Goal: Transaction & Acquisition: Register for event/course

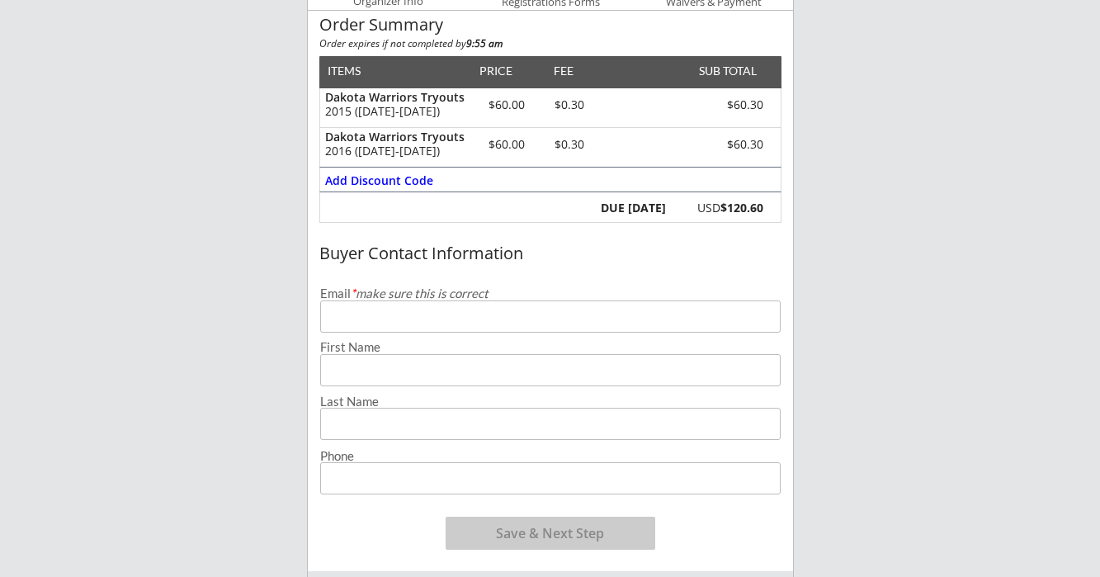
scroll to position [175, 0]
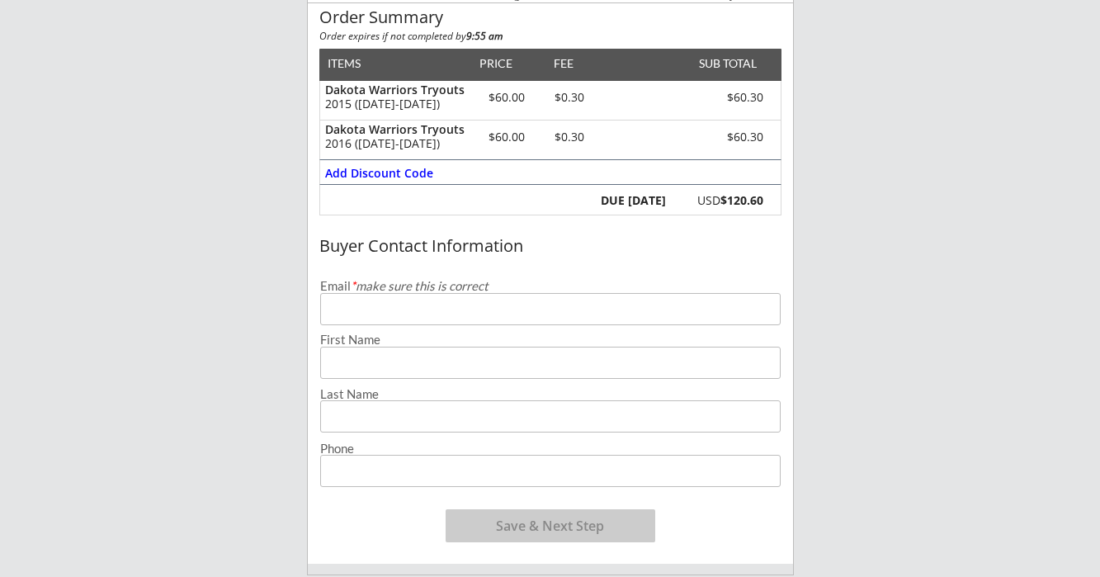
click at [356, 317] on input "email" at bounding box center [550, 309] width 460 height 32
type input "[PERSON_NAME][EMAIL_ADDRESS][PERSON_NAME][DOMAIN_NAME]"
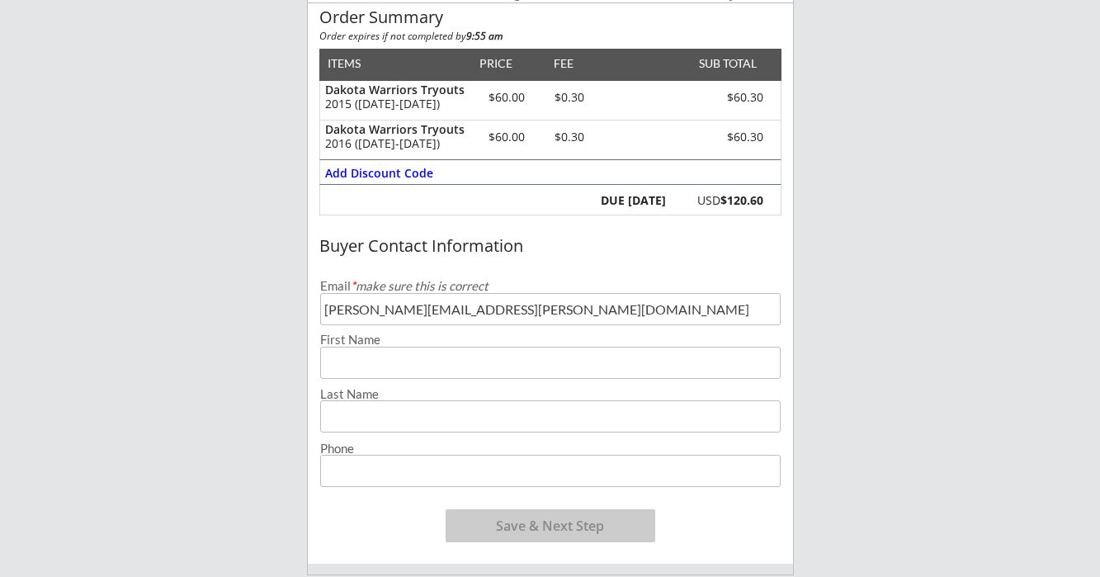
type input "[PERSON_NAME]"
type input "[PHONE_NUMBER]"
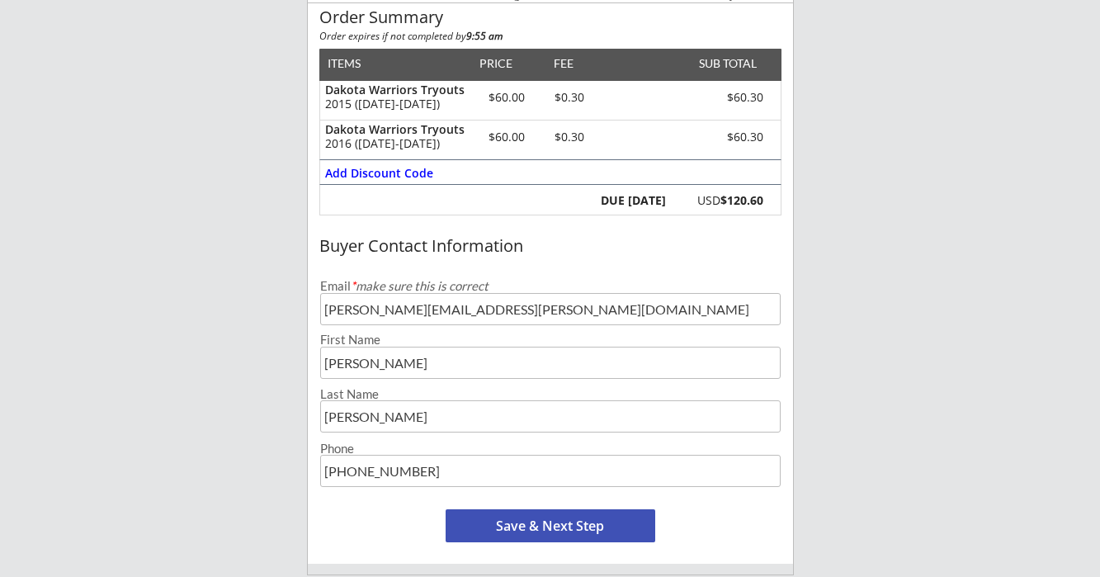
click at [850, 344] on div "[PERSON_NAME] Hockey 1 Organizer Info 2 Registrations Forms 3 Waivers & Payment…" at bounding box center [550, 432] width 1100 height 1215
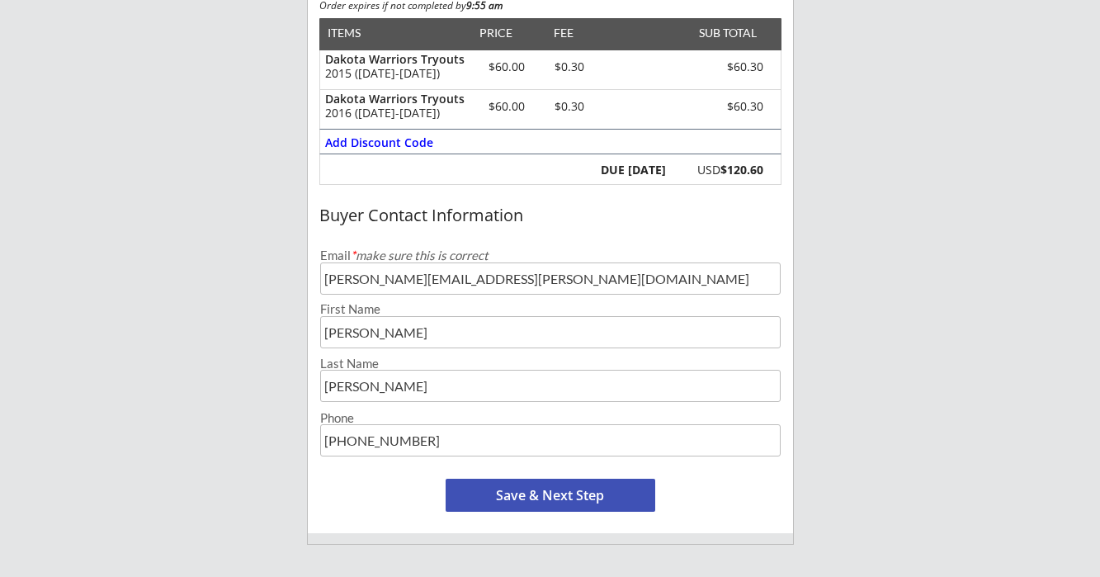
scroll to position [0, 0]
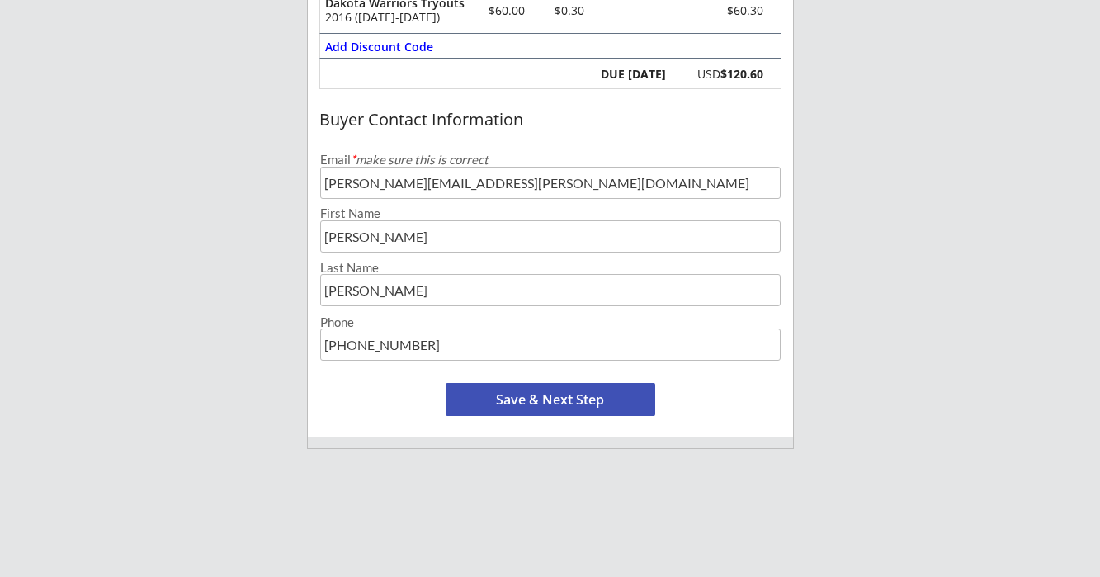
scroll to position [307, 0]
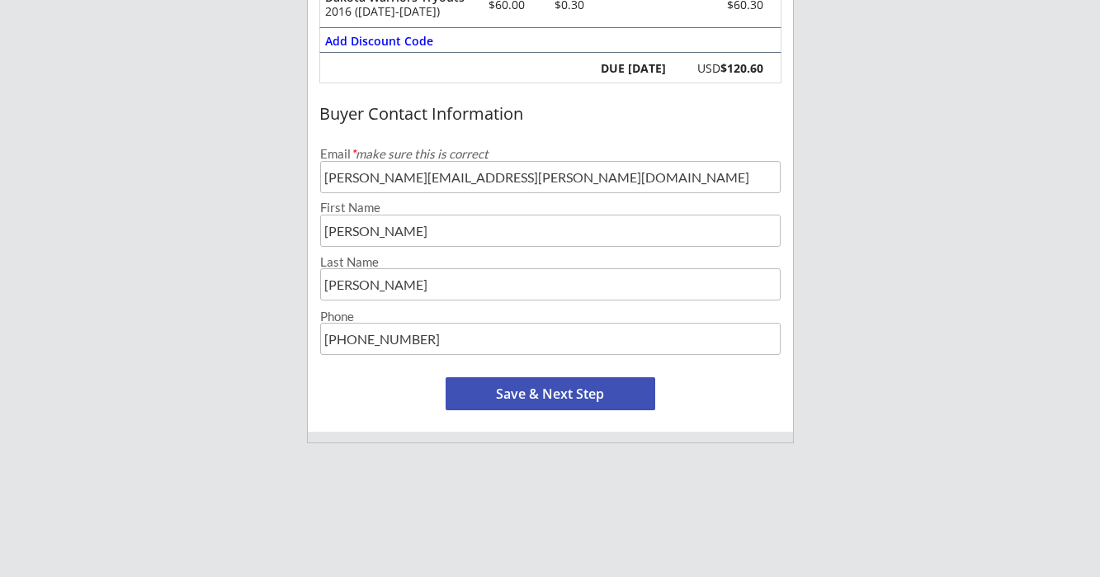
click at [577, 391] on button "Save & Next Step" at bounding box center [550, 393] width 210 height 33
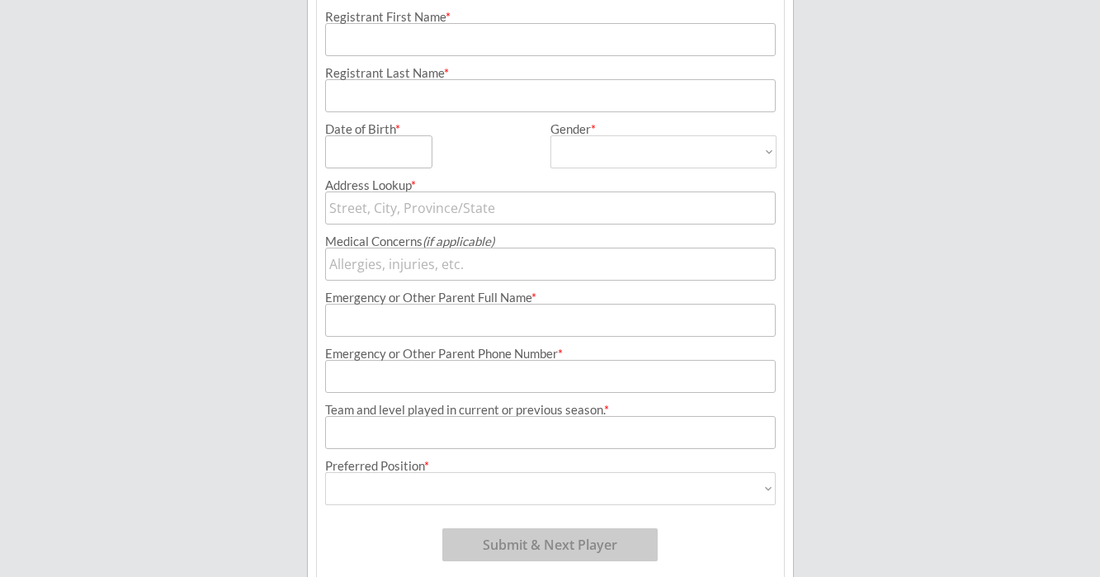
scroll to position [119, 0]
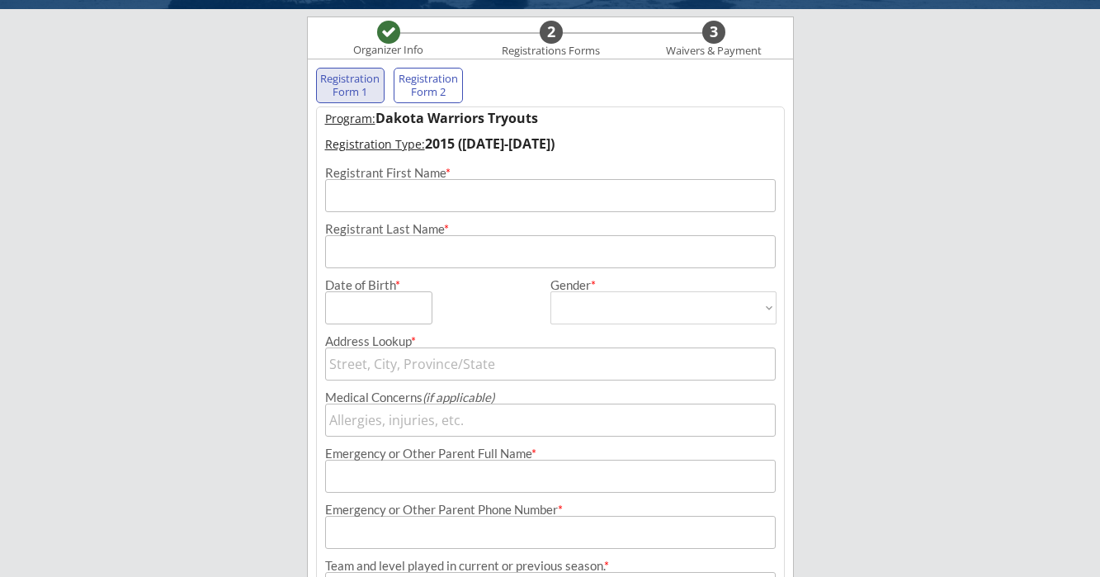
click at [437, 196] on input "input" at bounding box center [550, 195] width 450 height 33
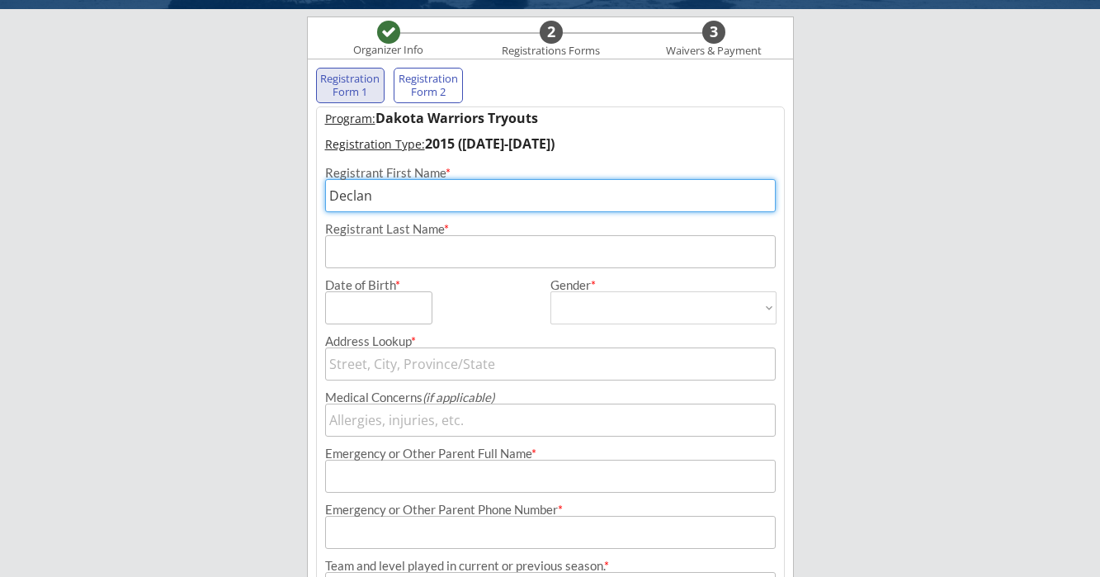
type input "Declan"
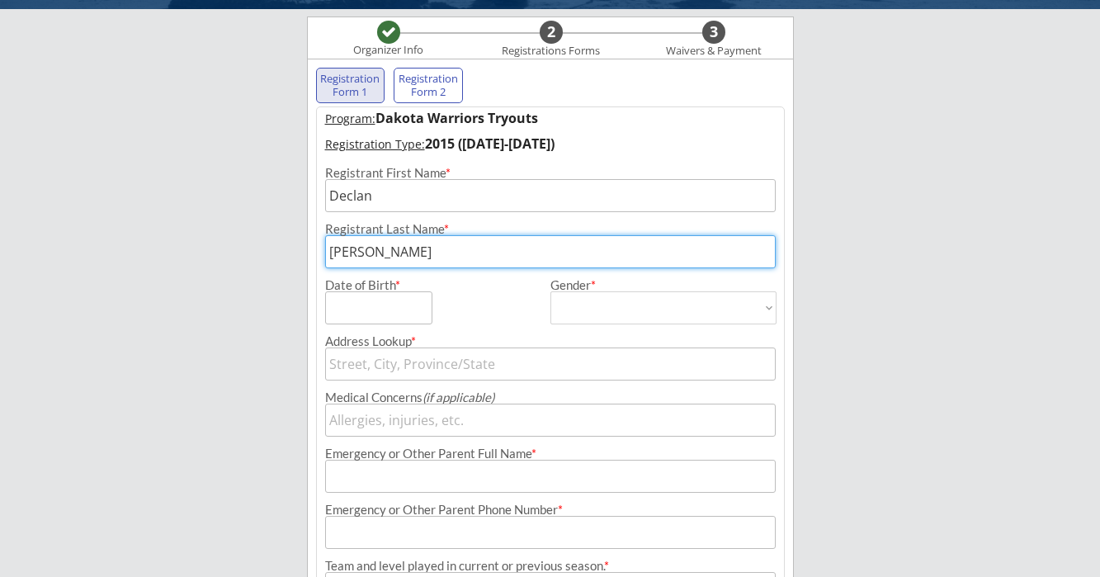
type input "[PERSON_NAME]"
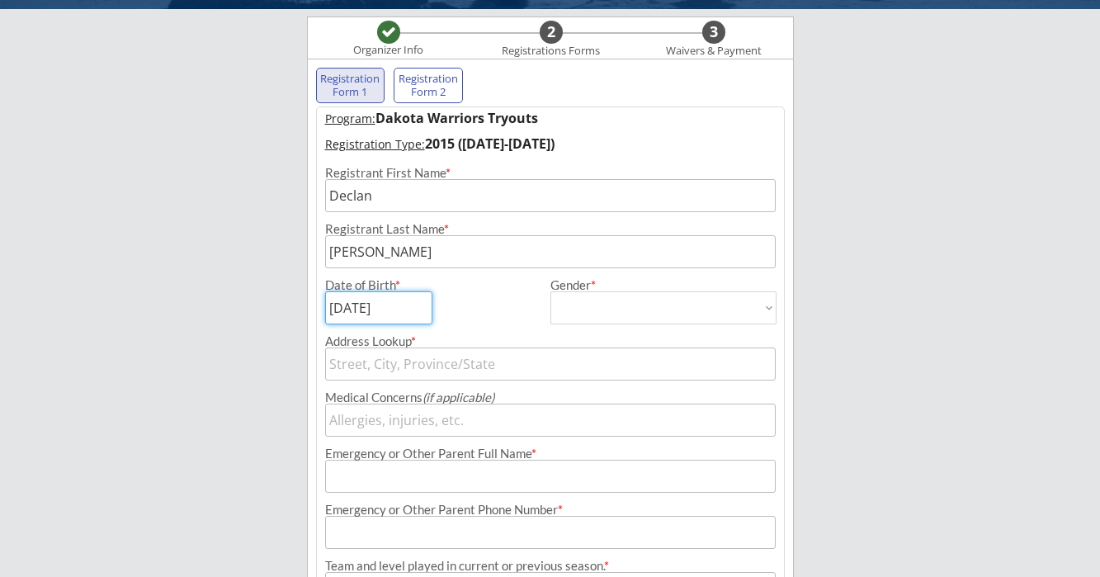
type input "[DATE]"
click at [598, 319] on select "[DEMOGRAPHIC_DATA] [DEMOGRAPHIC_DATA]" at bounding box center [663, 307] width 226 height 33
select select ""[DEMOGRAPHIC_DATA]""
click at [550, 291] on select "[DEMOGRAPHIC_DATA] [DEMOGRAPHIC_DATA]" at bounding box center [663, 307] width 226 height 33
type input "[DEMOGRAPHIC_DATA]"
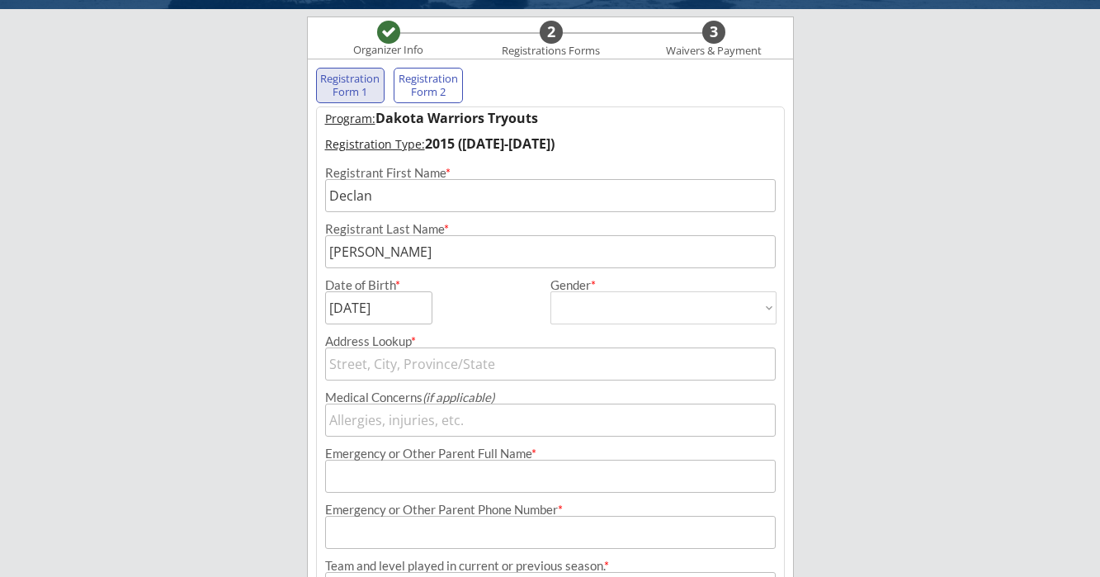
click at [874, 318] on div "[PERSON_NAME] Hockey Organizer Info 2 Registrations Forms 3 Waivers & Payment R…" at bounding box center [550, 345] width 1100 height 928
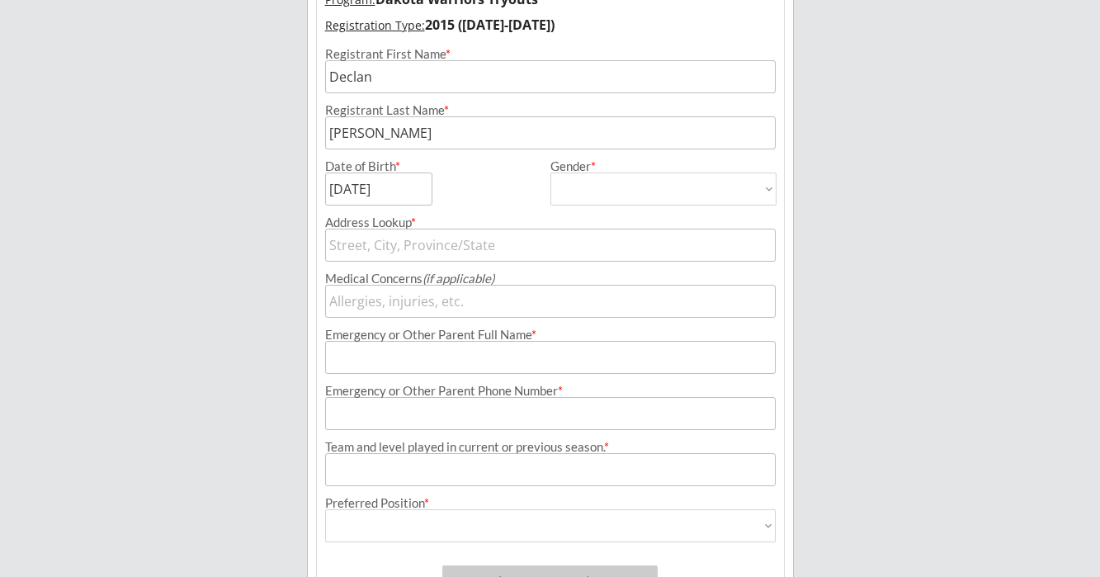
scroll to position [257, 0]
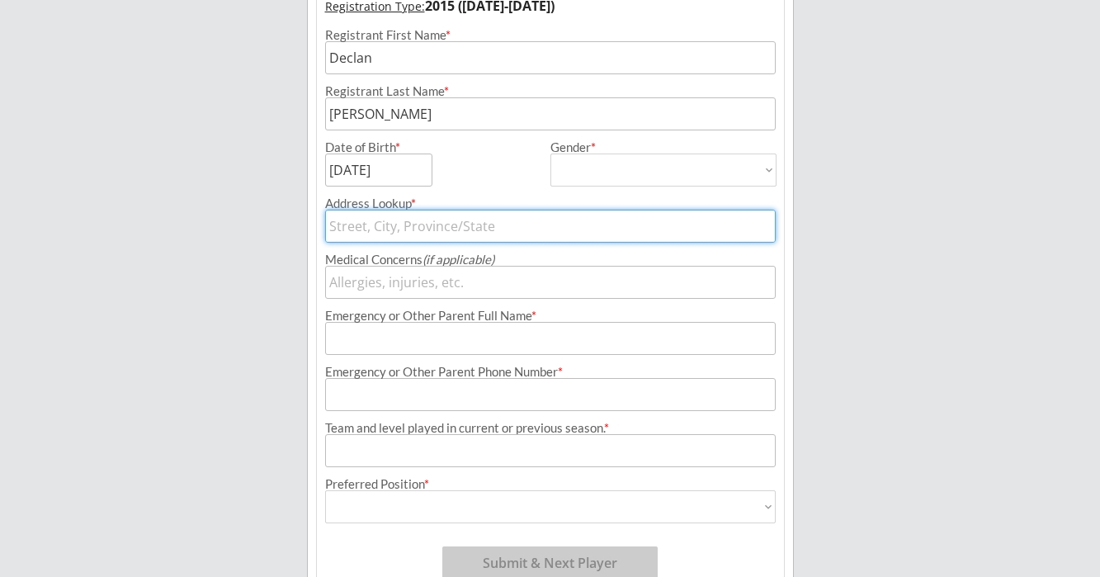
click at [575, 224] on input "text" at bounding box center [550, 226] width 450 height 33
type input "[STREET_ADDRESS]"
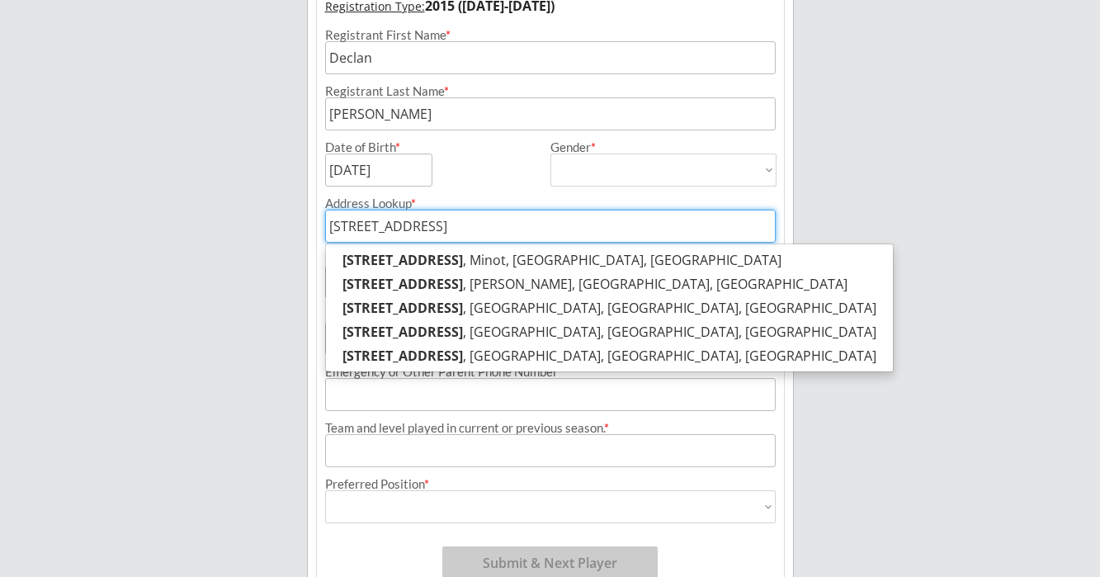
click at [883, 274] on div "[PERSON_NAME] Hockey Organizer Info 2 Registrations Forms 3 Waivers & Payment R…" at bounding box center [550, 207] width 1100 height 928
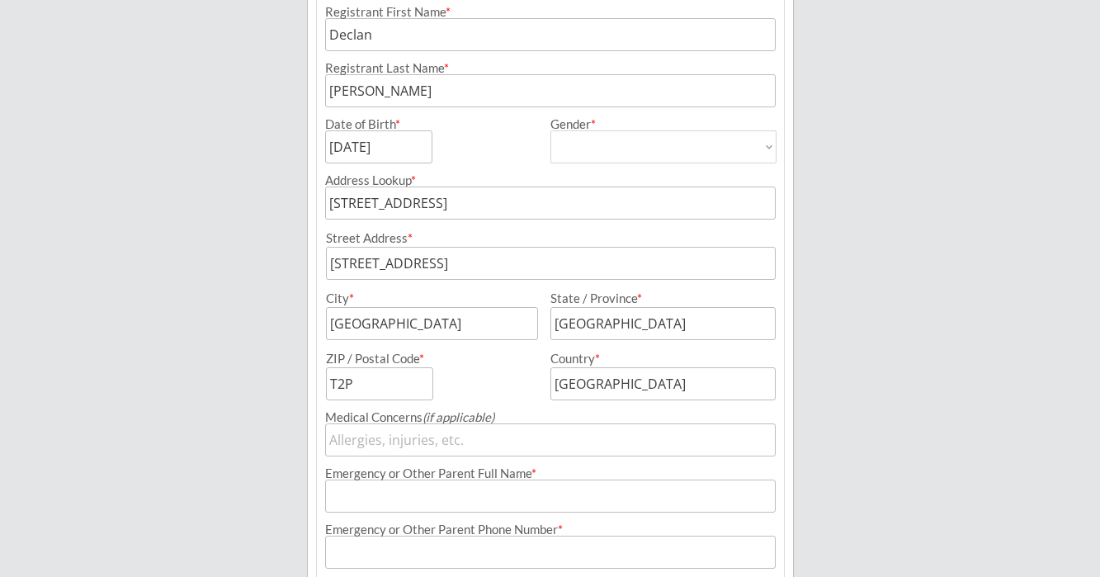
scroll to position [281, 0]
click at [464, 209] on input "[STREET_ADDRESS]" at bounding box center [550, 201] width 450 height 33
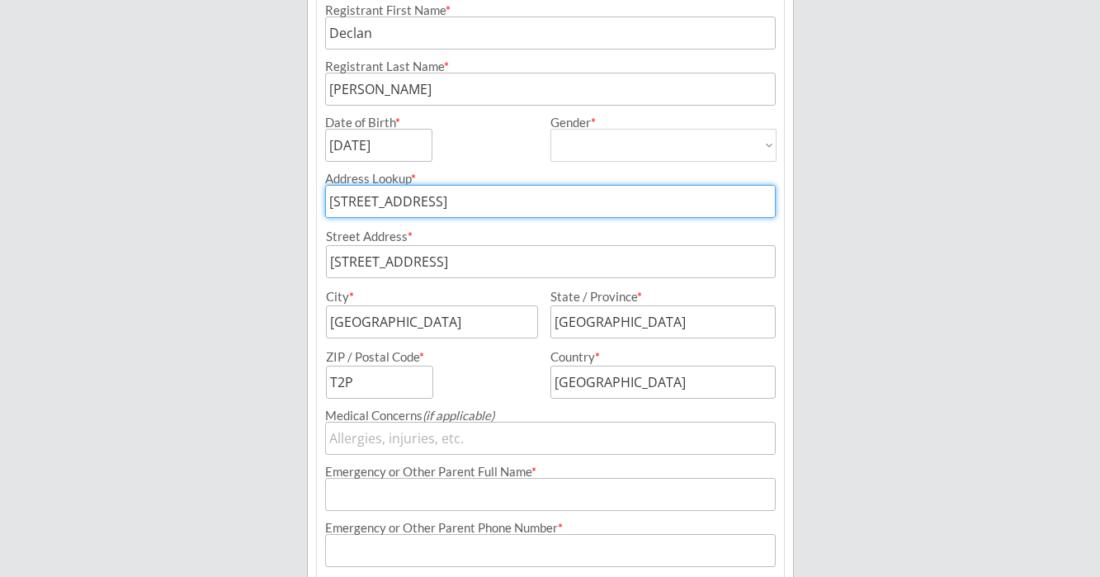
click at [464, 209] on input "[STREET_ADDRESS]" at bounding box center [550, 201] width 450 height 33
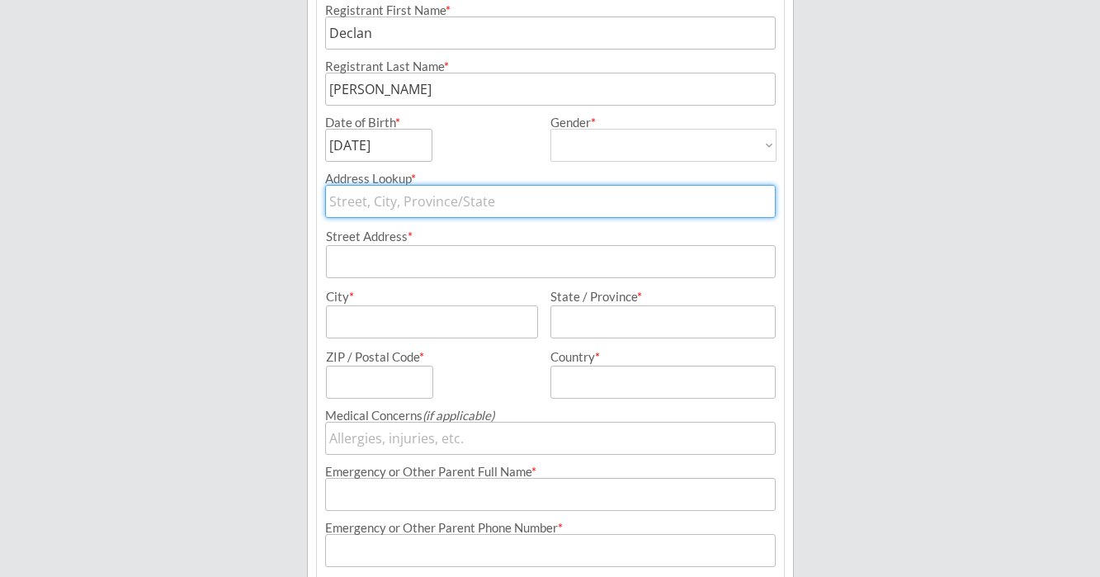
click at [468, 254] on div "Program: Dakota Warriors Tryouts Registration Type: 2015 ([DATE]-[DATE]) Regist…" at bounding box center [550, 352] width 469 height 816
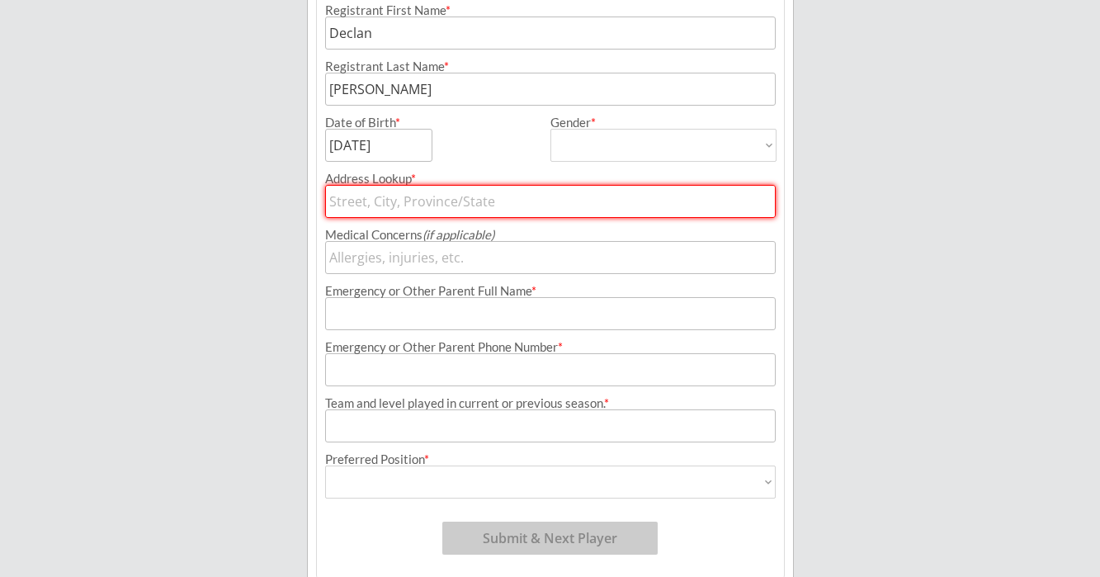
click at [468, 254] on input "input" at bounding box center [550, 257] width 450 height 33
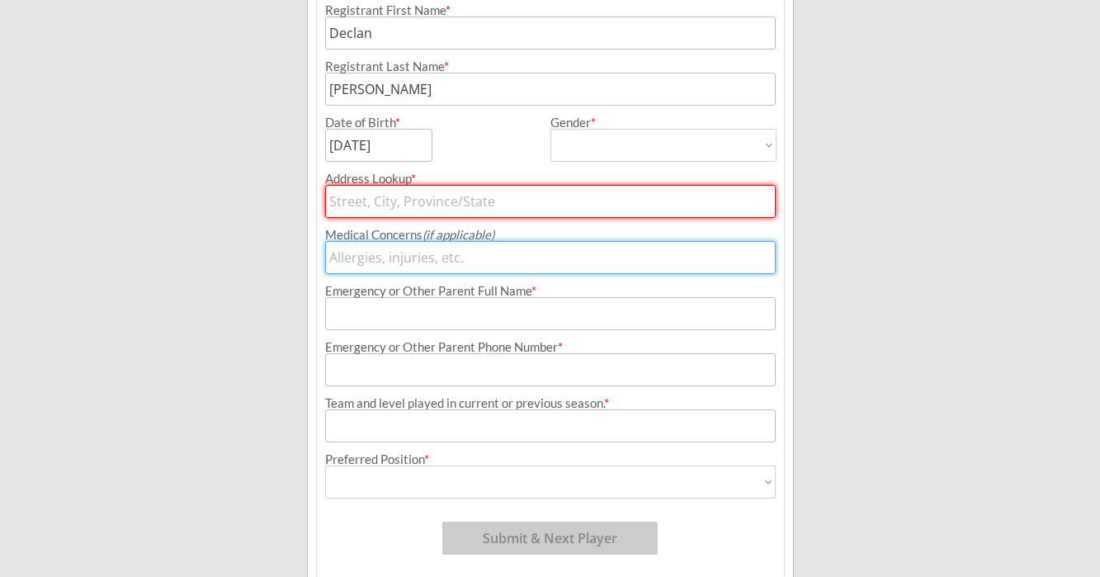
click at [485, 202] on input "text" at bounding box center [550, 201] width 450 height 33
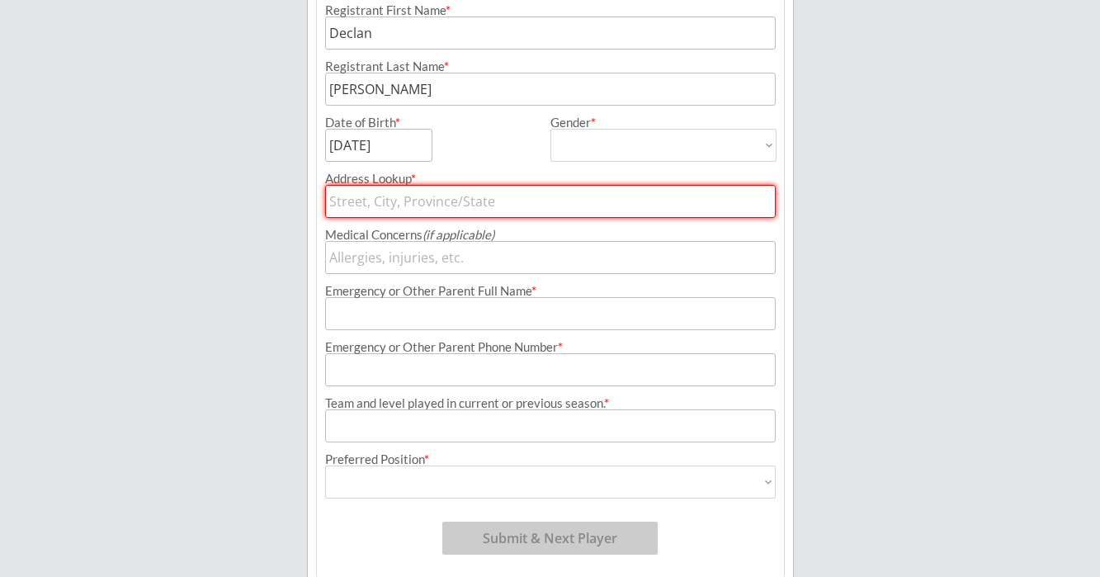
type input "[STREET_ADDRESS]"
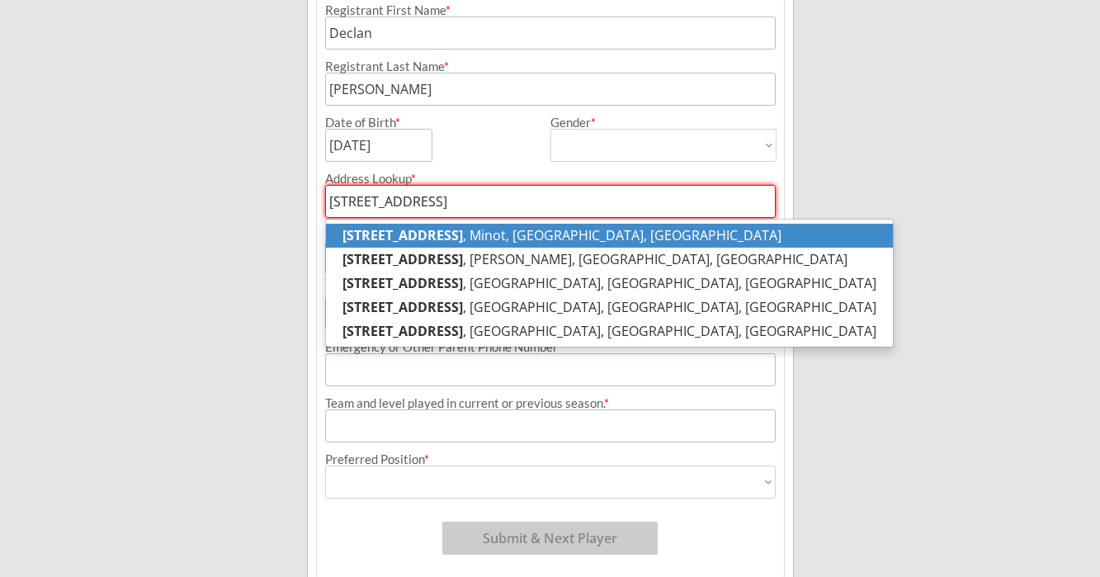
click at [374, 236] on strong "[STREET_ADDRESS]" at bounding box center [402, 235] width 120 height 18
type input "[STREET_ADDRESS]"
type input "Minot"
type input "[US_STATE]"
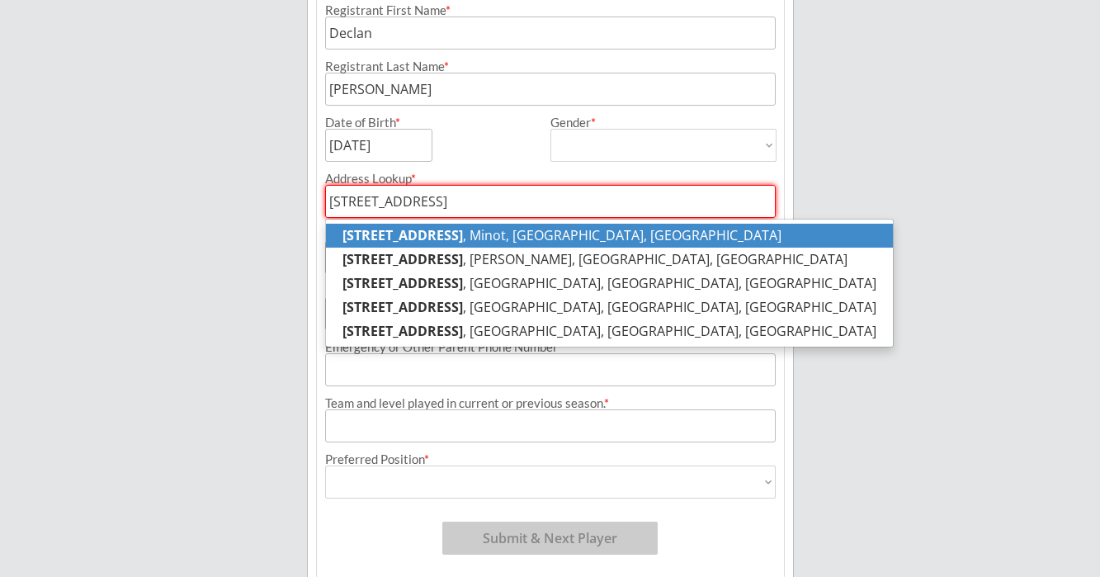
type input "58701"
type input "[GEOGRAPHIC_DATA]"
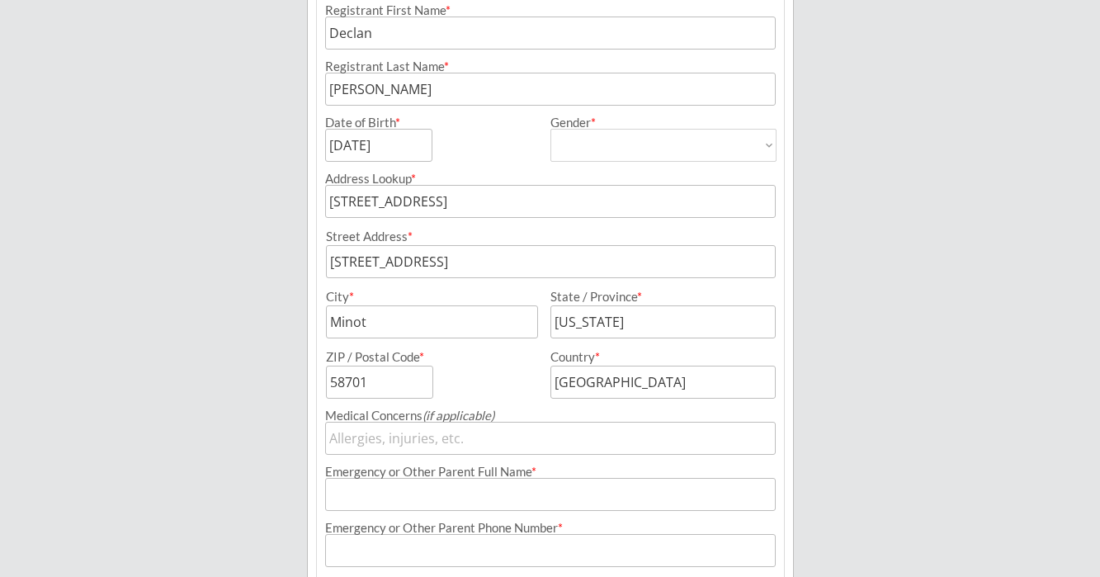
click at [882, 276] on div "[PERSON_NAME] Hockey Organizer Info 2 Registrations Forms 3 Waivers & Payment R…" at bounding box center [550, 273] width 1100 height 1109
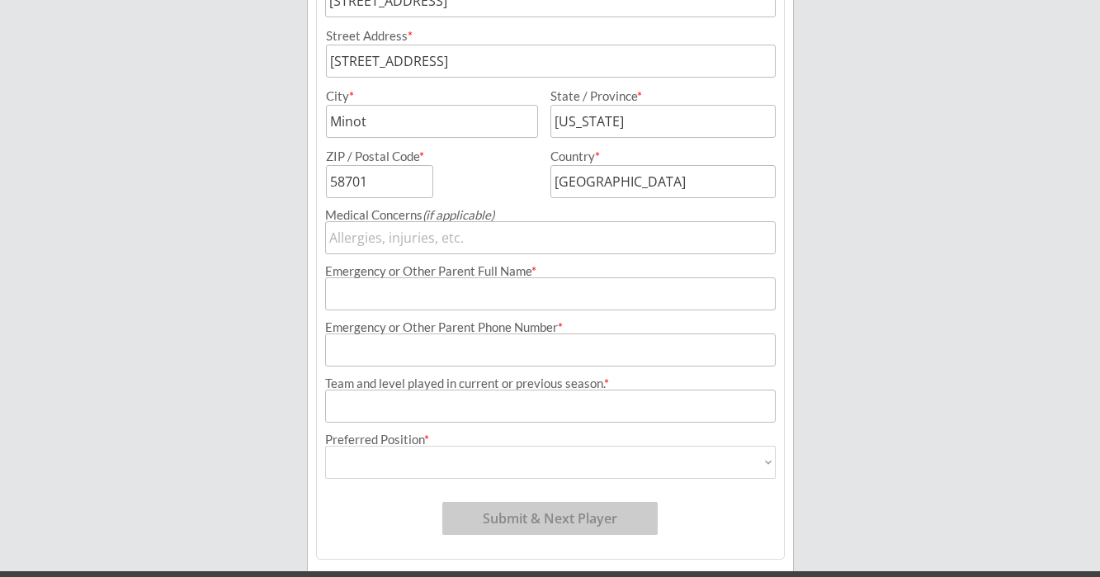
scroll to position [491, 0]
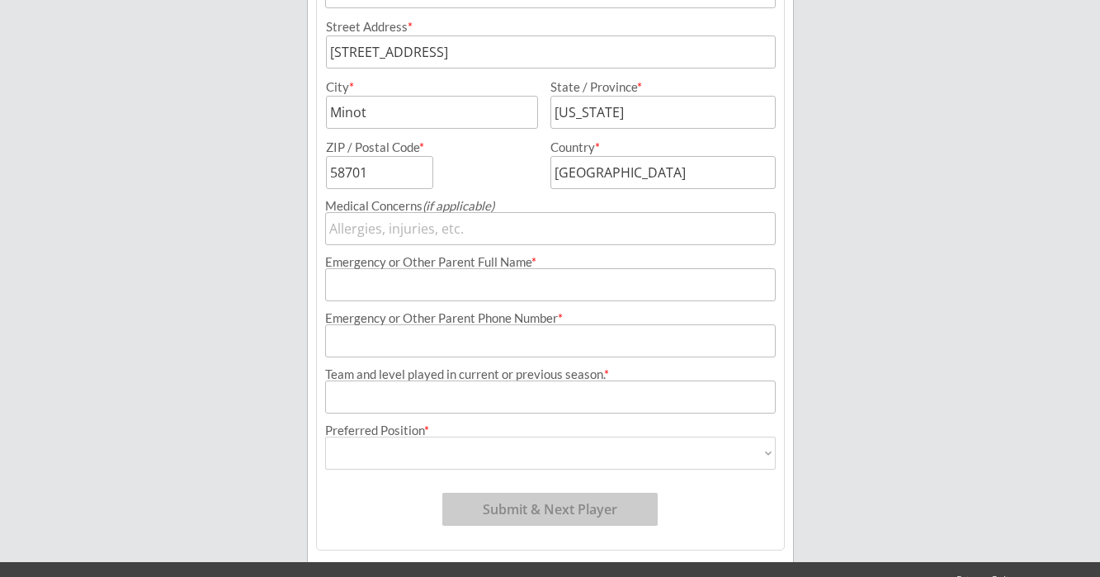
click at [463, 285] on input "input" at bounding box center [550, 284] width 450 height 33
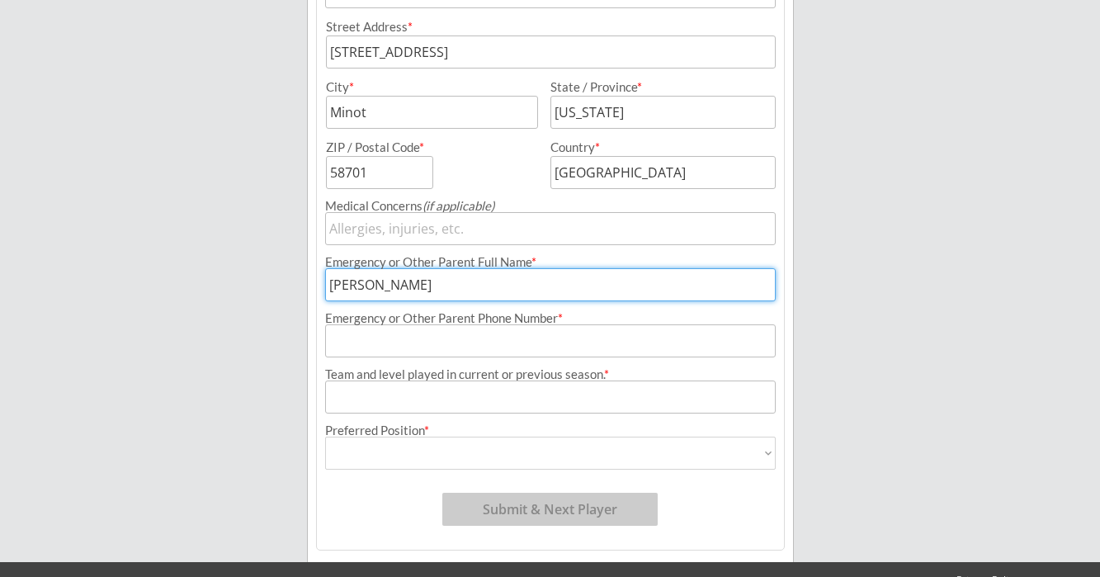
type input "[PERSON_NAME]"
click at [438, 341] on input "input" at bounding box center [550, 340] width 450 height 33
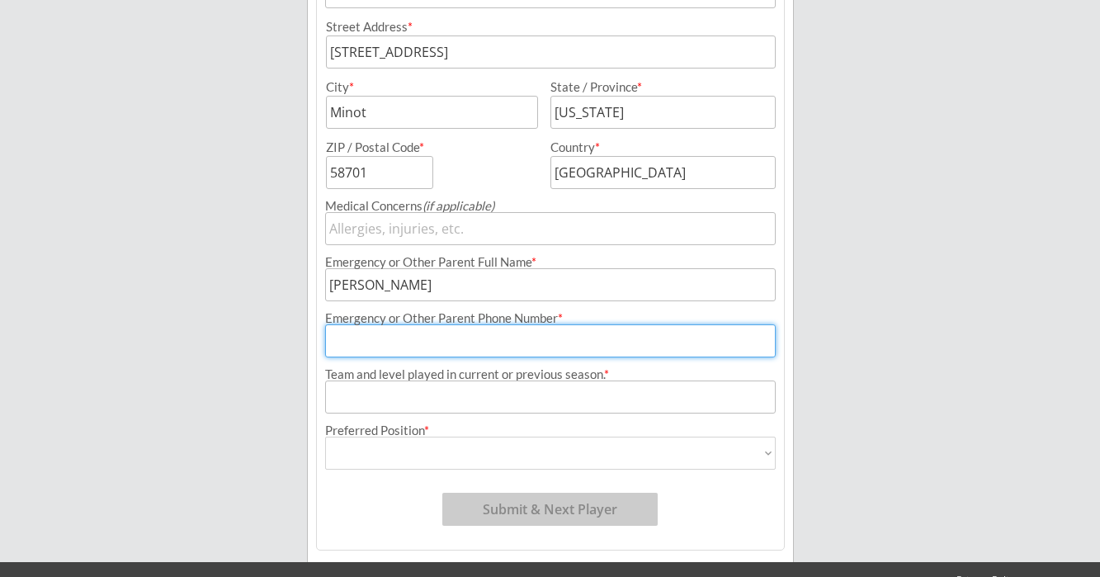
click at [469, 349] on input "input" at bounding box center [550, 340] width 450 height 33
click at [344, 340] on input "input" at bounding box center [550, 340] width 450 height 33
type input "[PHONE_NUMBER]"
click at [880, 342] on div "[PERSON_NAME] Hockey Organizer Info 2 Registrations Forms 3 Waivers & Payment R…" at bounding box center [550, 63] width 1100 height 1109
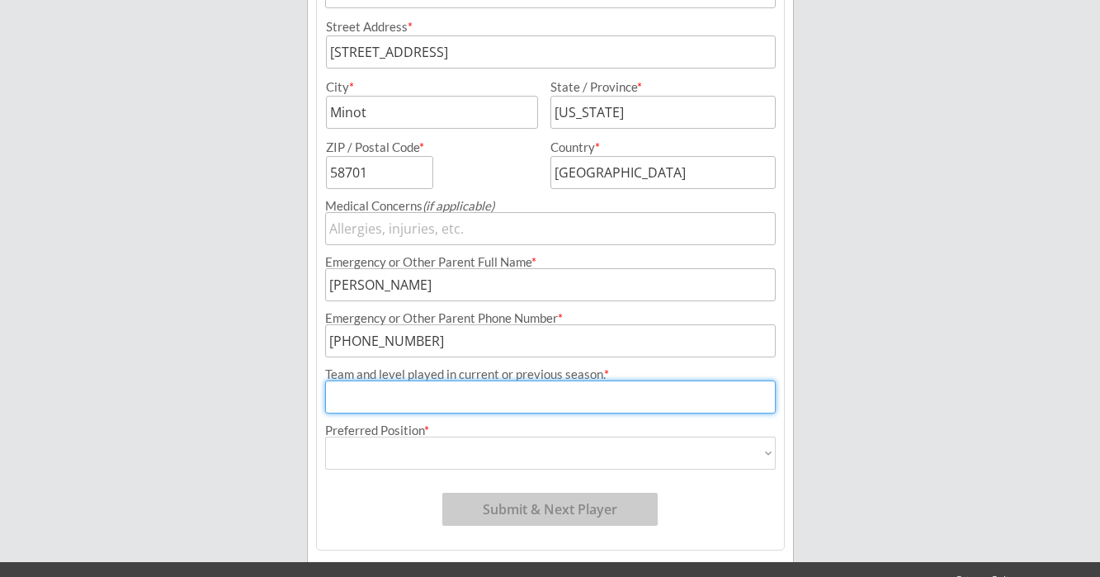
click at [482, 398] on input "input" at bounding box center [550, 396] width 450 height 33
type input "Minot Wolves squirt B1"
click at [841, 398] on div "[PERSON_NAME] Hockey Organizer Info 2 Registrations Forms 3 Waivers & Payment R…" at bounding box center [550, 63] width 1100 height 1109
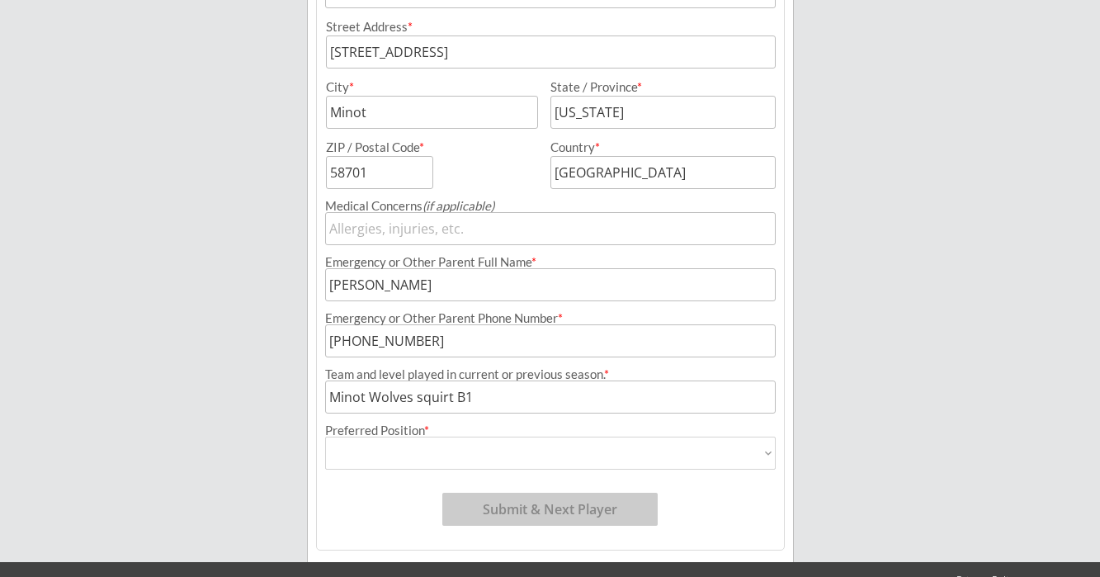
click at [719, 471] on div "Program: Dakota Warriors Tryouts Registration Type: 2015 ([DATE]-[DATE]) Regist…" at bounding box center [550, 142] width 469 height 816
click at [719, 452] on select "Forward Defense Goalie" at bounding box center [550, 452] width 450 height 33
select select ""Forward ""
click at [325, 436] on select "Forward Defense Goalie" at bounding box center [550, 452] width 450 height 33
type input "Forward"
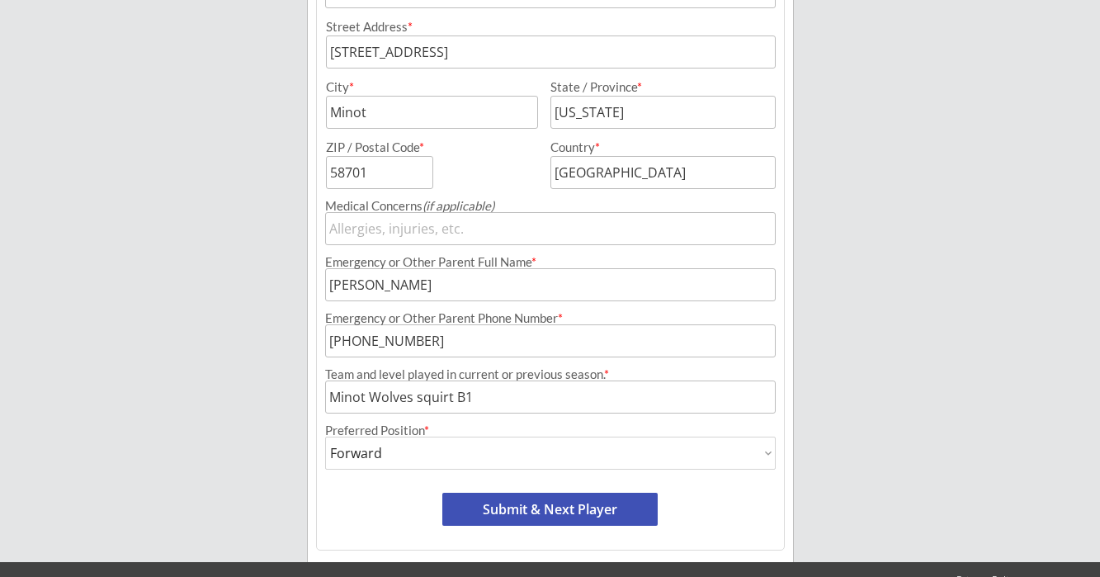
click at [723, 455] on select "Forward Defense Goalie" at bounding box center [550, 452] width 450 height 33
click at [325, 436] on select "Forward Defense Goalie" at bounding box center [550, 452] width 450 height 33
click at [921, 420] on div "[PERSON_NAME] Hockey Organizer Info 2 Registrations Forms 3 Waivers & Payment R…" at bounding box center [550, 63] width 1100 height 1109
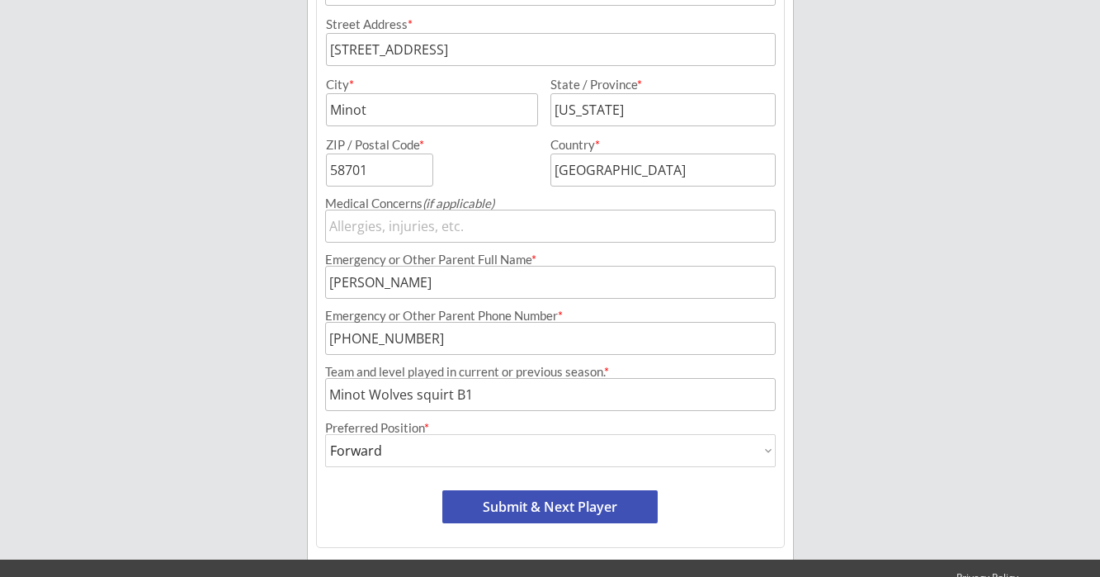
scroll to position [532, 0]
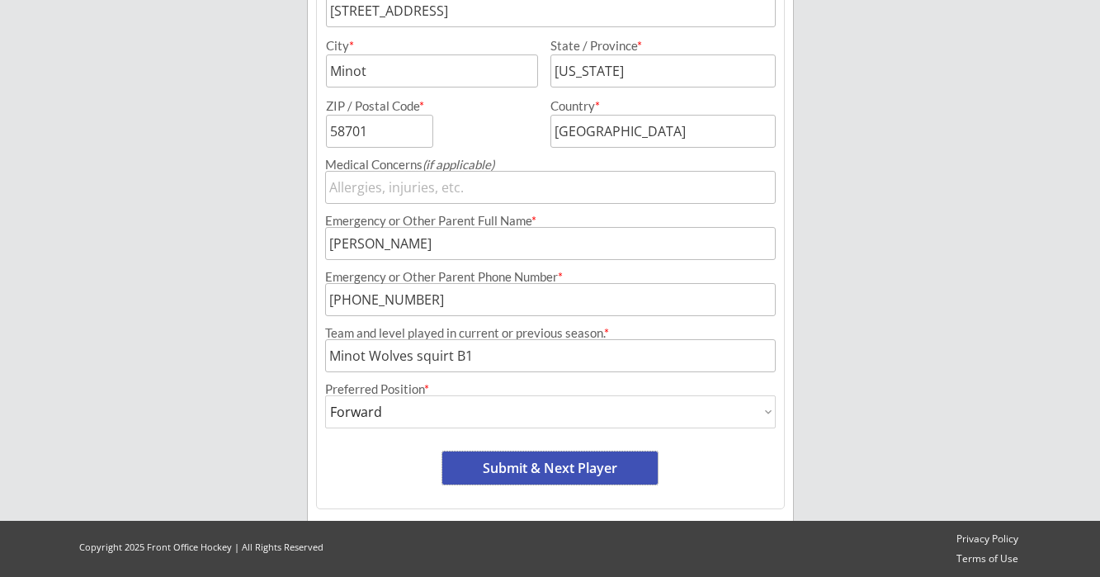
click at [537, 474] on button "Submit & Next Player" at bounding box center [549, 467] width 215 height 33
select select ""PLACEHOLDER_1427118222253""
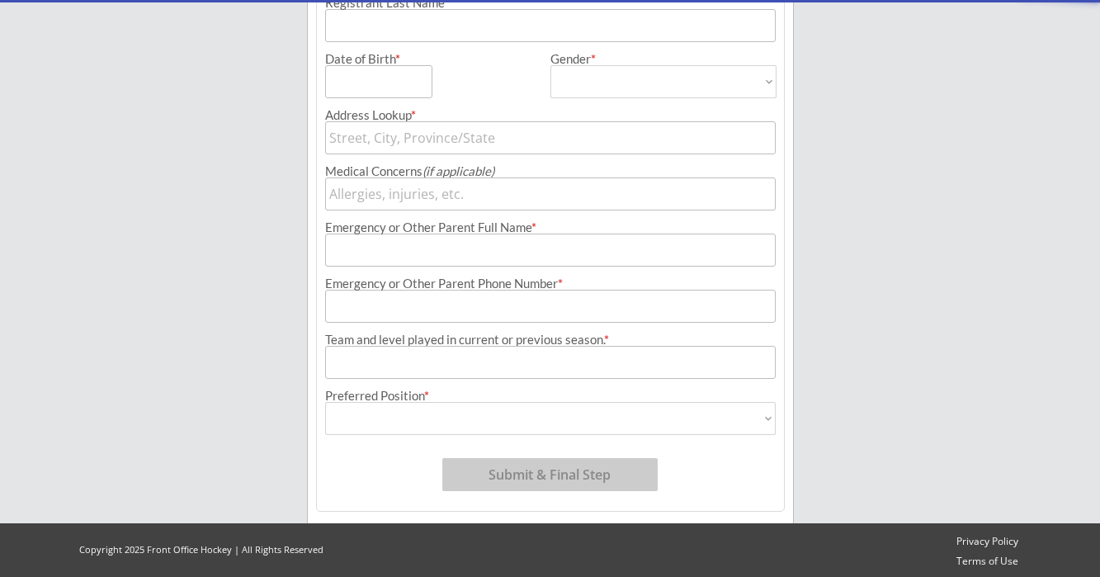
scroll to position [135, 0]
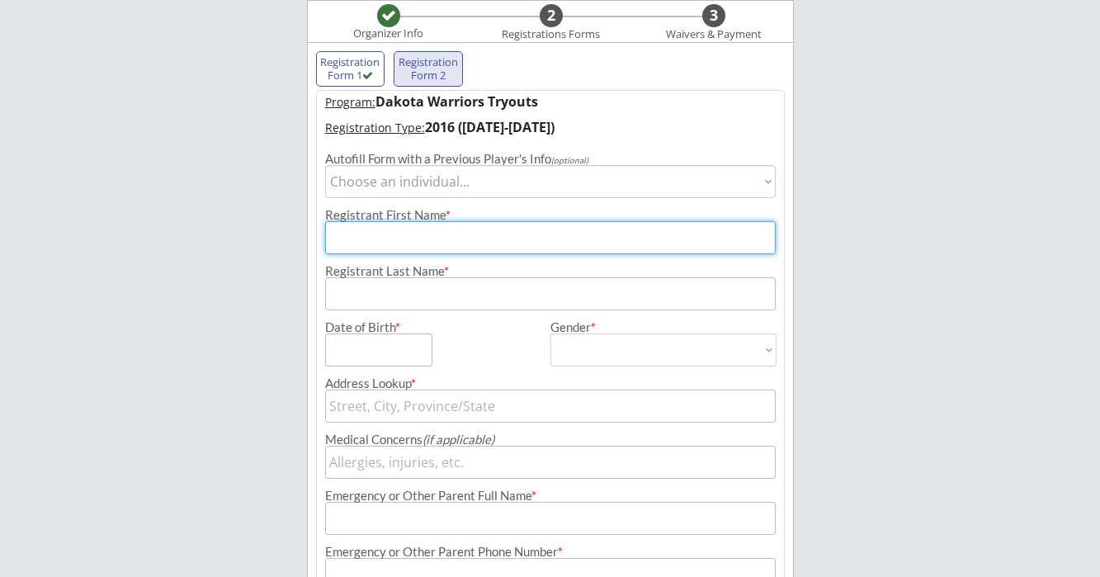
click at [363, 237] on input "input" at bounding box center [550, 237] width 450 height 33
type input "[PERSON_NAME]"
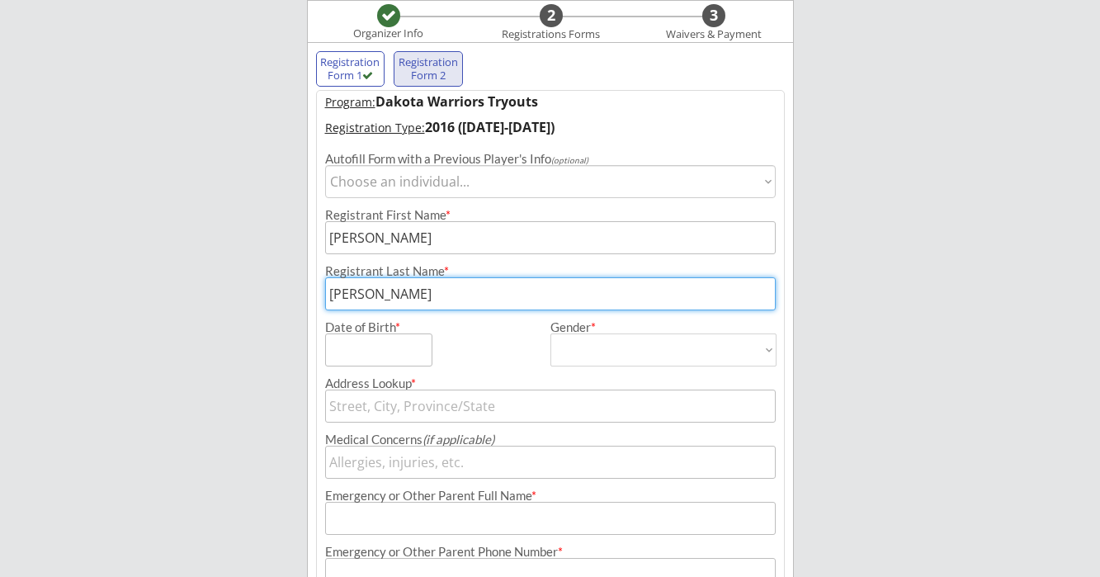
type input "[PERSON_NAME]"
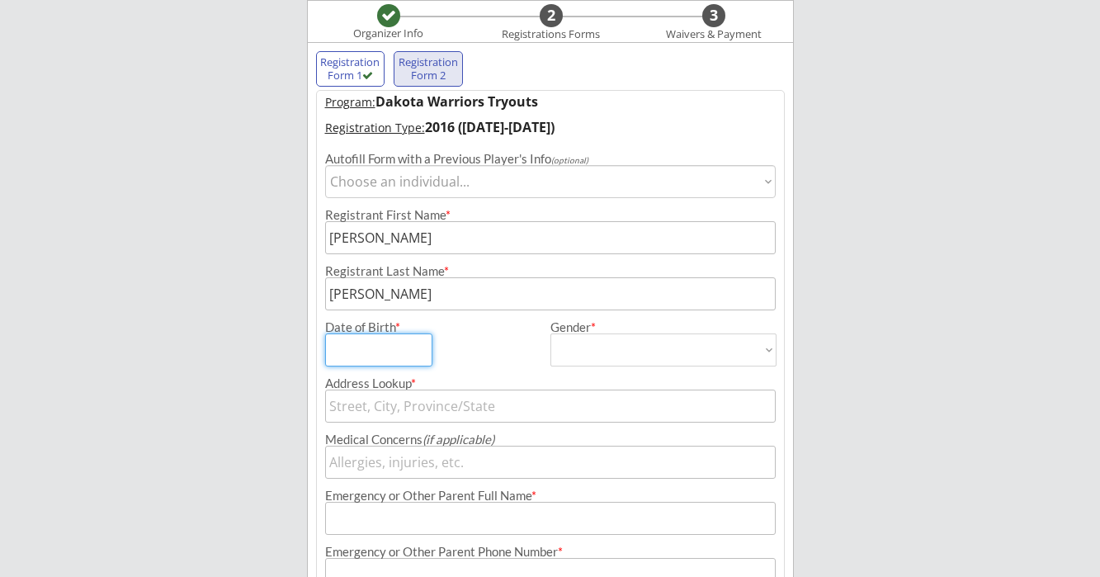
click at [360, 358] on input "input" at bounding box center [378, 349] width 107 height 33
type input "[DATE]"
click at [603, 350] on select "[DEMOGRAPHIC_DATA] [DEMOGRAPHIC_DATA]" at bounding box center [663, 349] width 226 height 33
select select ""[DEMOGRAPHIC_DATA]""
click at [550, 333] on select "[DEMOGRAPHIC_DATA] [DEMOGRAPHIC_DATA]" at bounding box center [663, 349] width 226 height 33
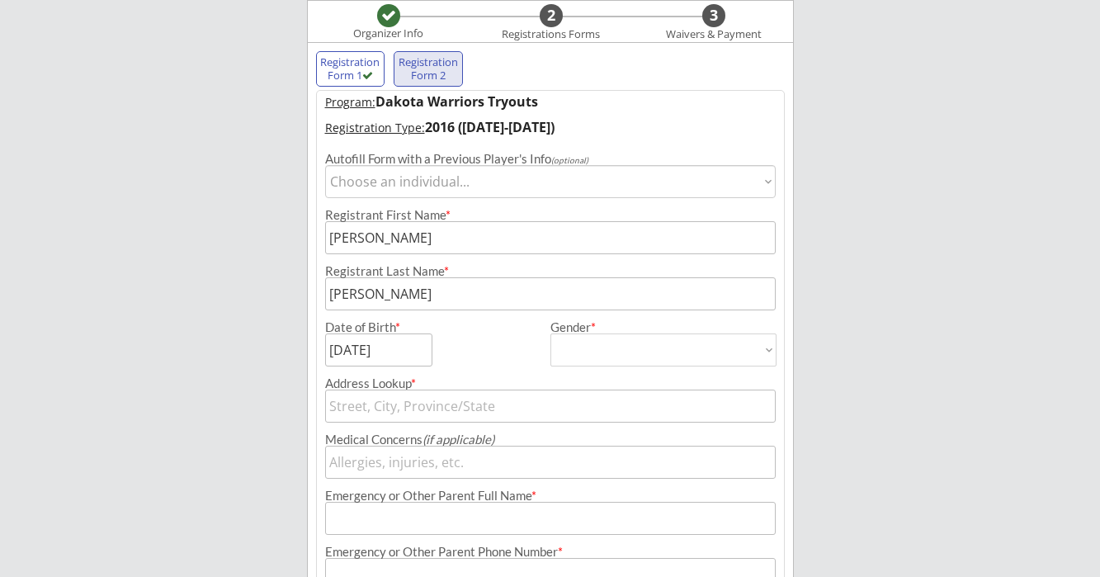
type input "[DEMOGRAPHIC_DATA]"
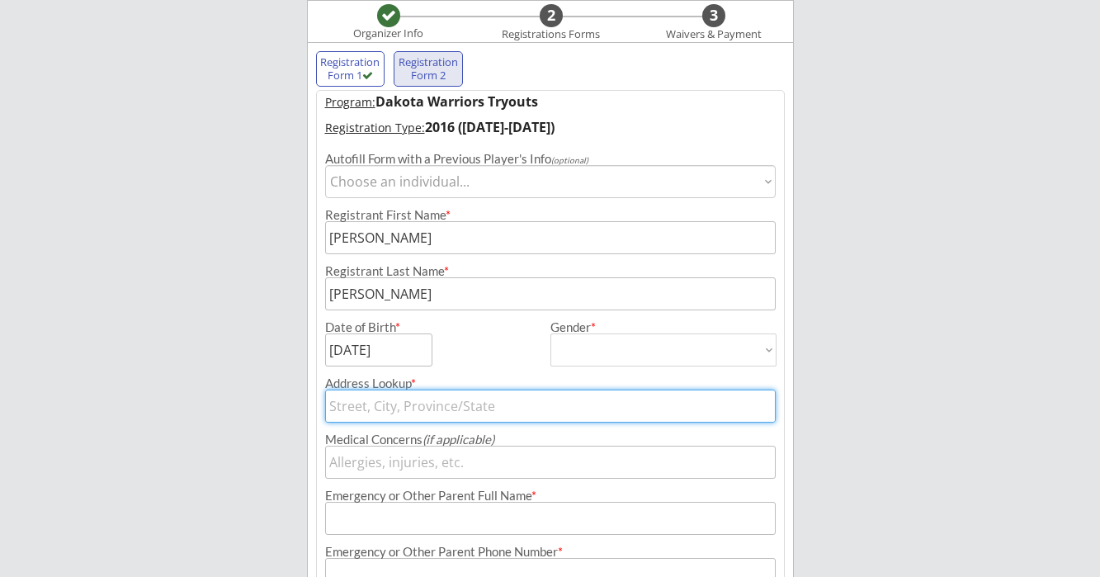
click at [432, 408] on input "text" at bounding box center [550, 405] width 450 height 33
type input "[STREET_ADDRESS]"
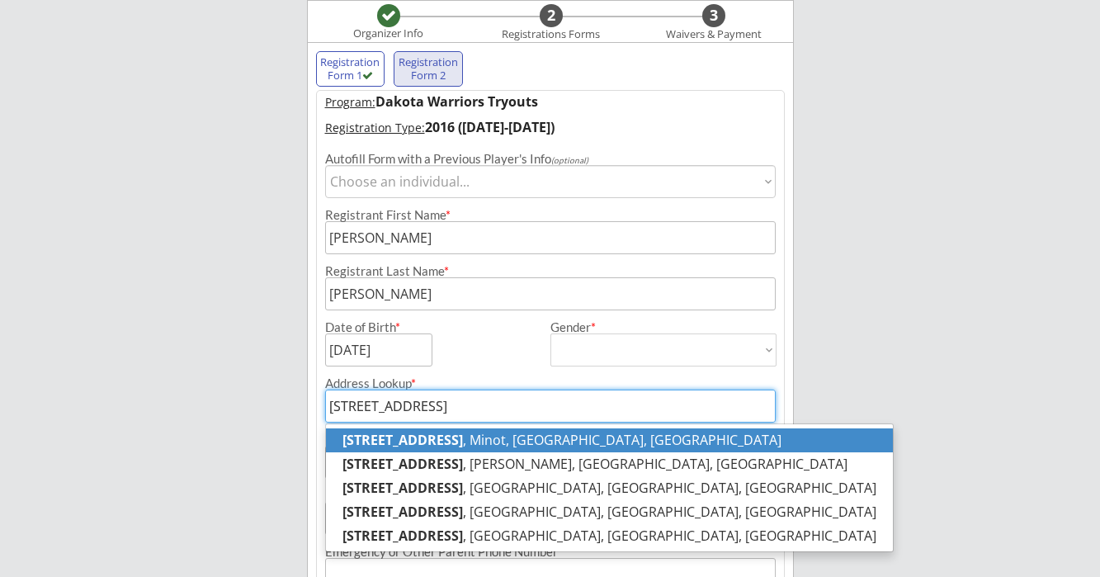
click at [450, 441] on p "[STREET_ADDRESS]" at bounding box center [609, 440] width 567 height 24
type input "[STREET_ADDRESS]"
type input "Minot"
type input "[US_STATE]"
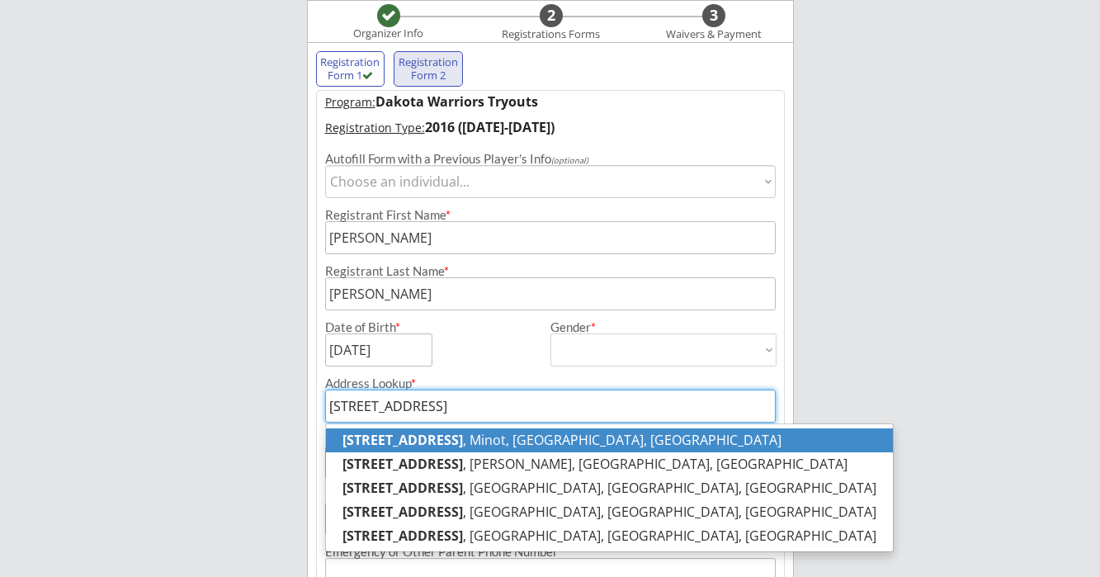
type input "58701"
type input "[GEOGRAPHIC_DATA]"
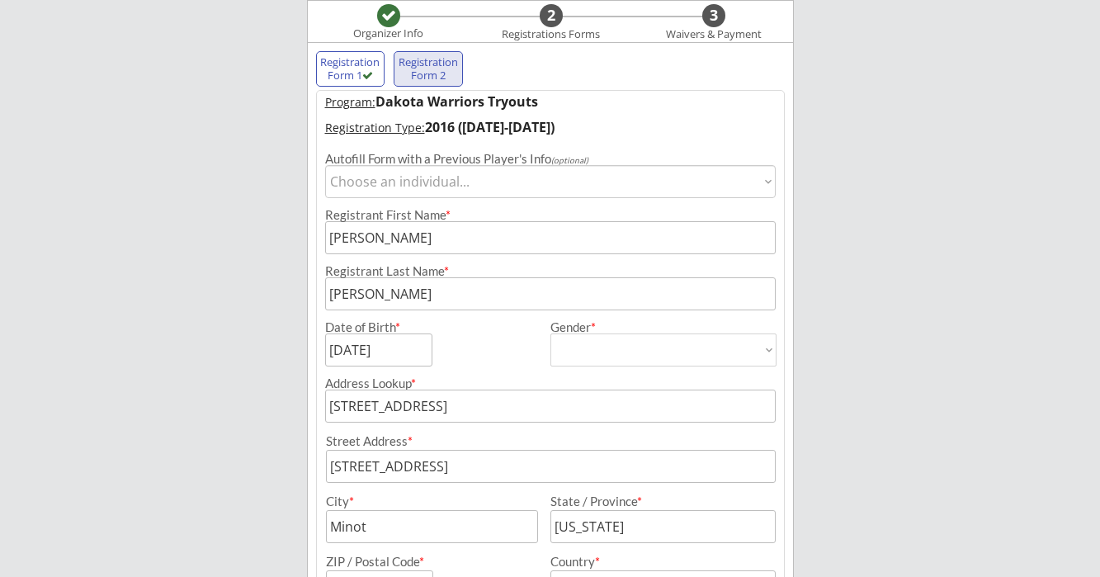
click at [870, 394] on div "[PERSON_NAME] Hockey Organizer Info 2 Registrations Forms 3 Waivers & Payment R…" at bounding box center [550, 446] width 1100 height 1163
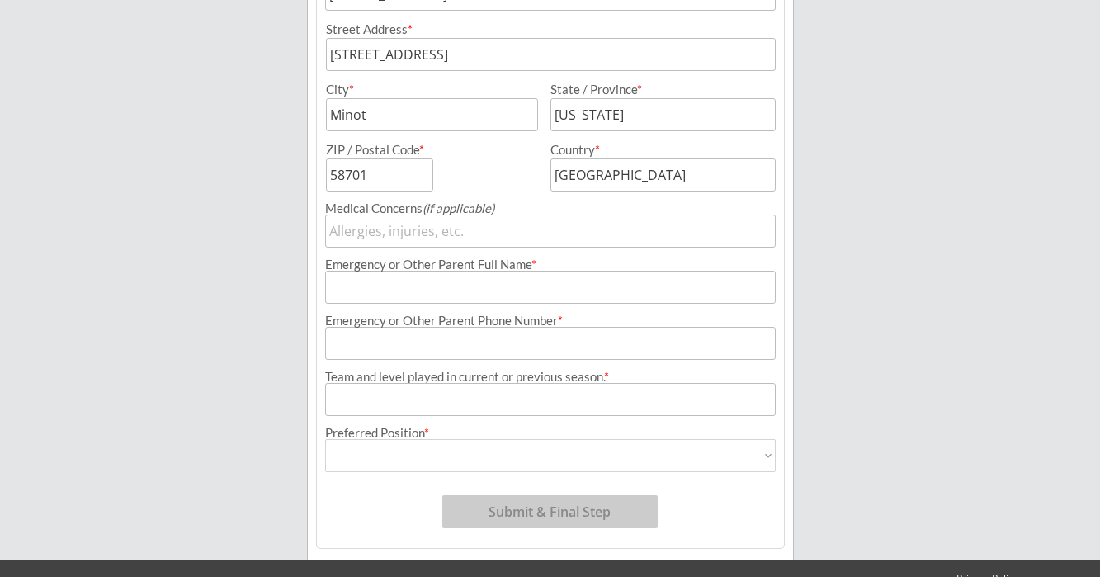
scroll to position [549, 0]
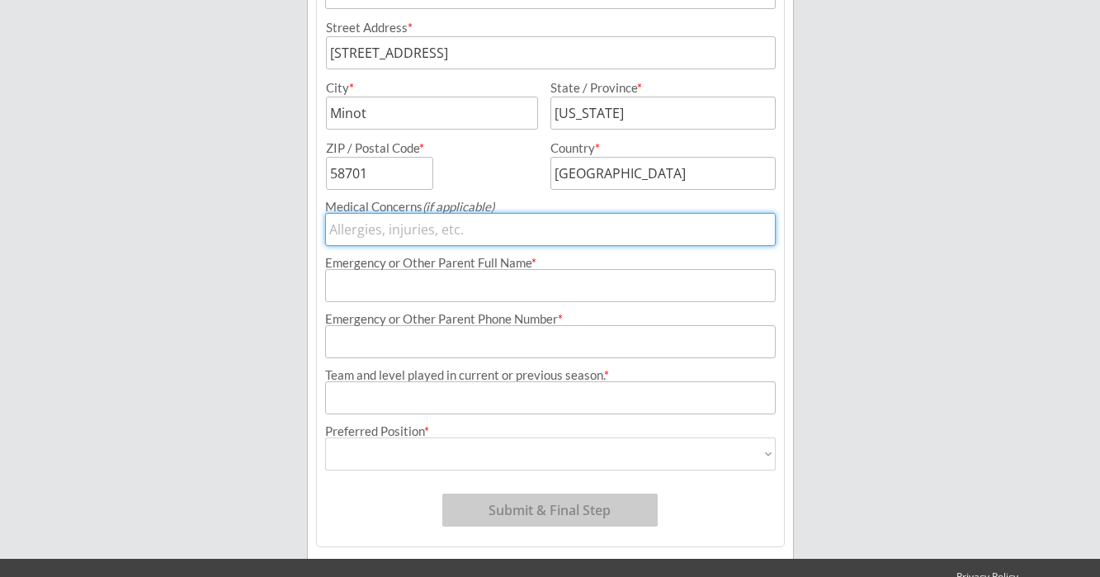
click at [412, 233] on input "input" at bounding box center [550, 229] width 450 height 33
type input "[MEDICAL_DATA]"
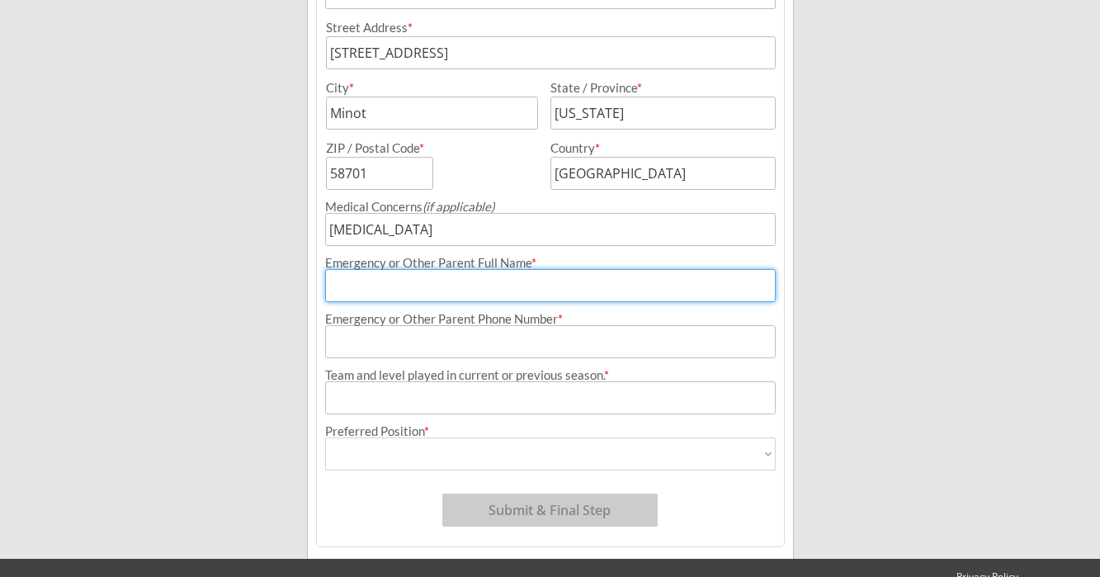
click at [507, 287] on input "input" at bounding box center [550, 285] width 450 height 33
type input "[PERSON_NAME]"
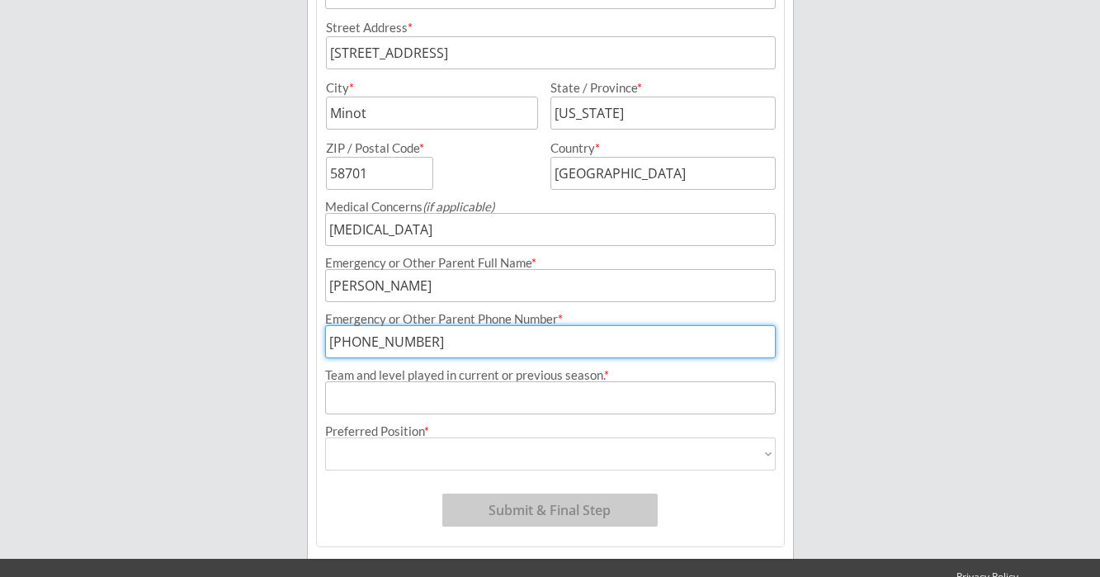
type input "[PHONE_NUMBER]"
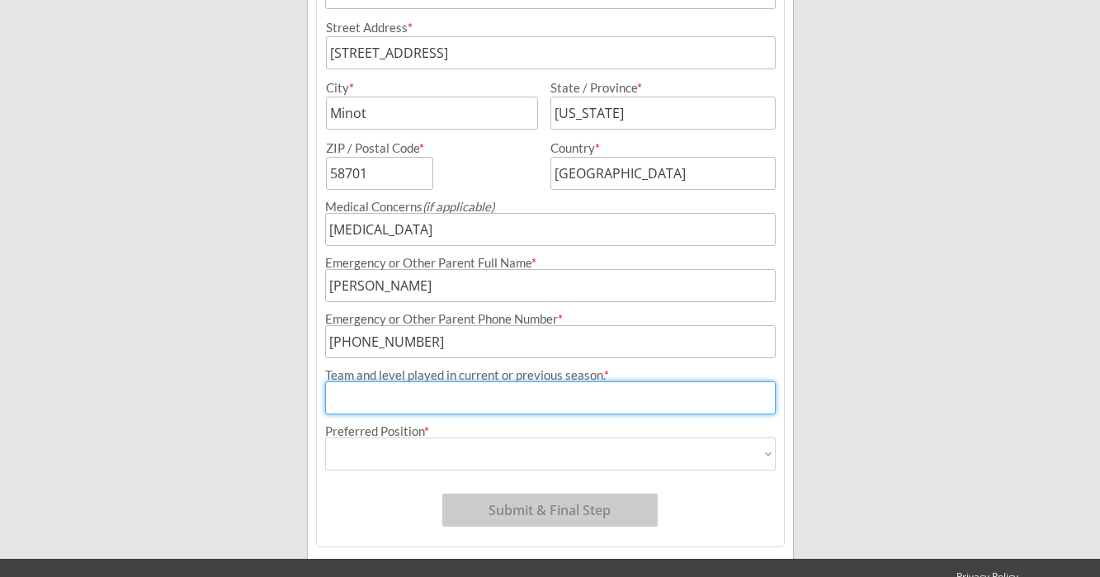
click at [501, 404] on input "input" at bounding box center [550, 397] width 450 height 33
click at [490, 398] on input "input" at bounding box center [550, 397] width 450 height 33
type input "Minot Wolves white mite"
click at [491, 457] on select "Forward Defense Goalie" at bounding box center [550, 453] width 450 height 33
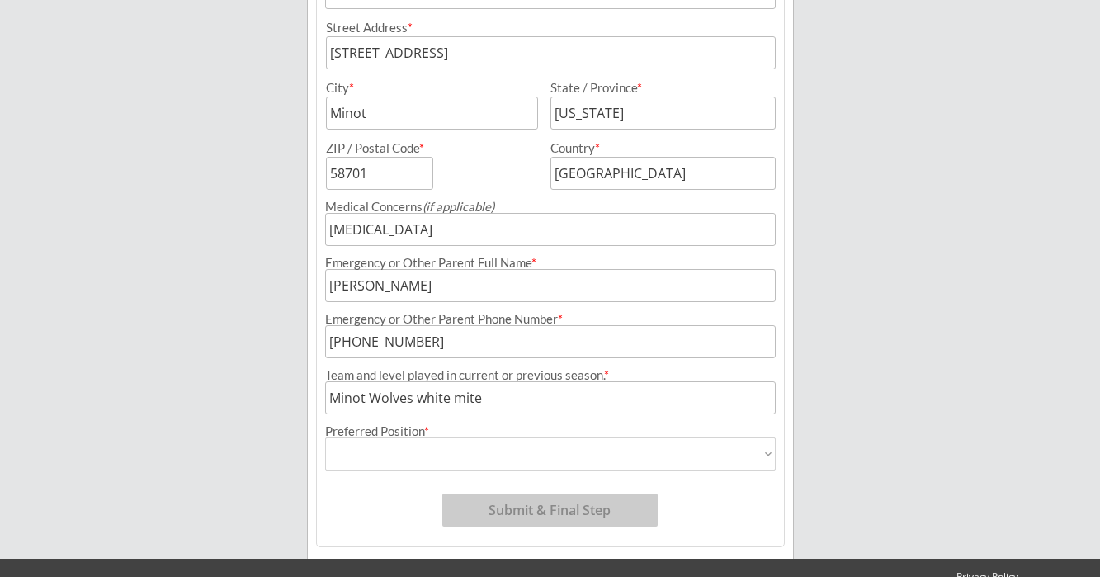
select select ""Goalie ""
click at [325, 437] on select "Forward Defense Goalie" at bounding box center [550, 453] width 450 height 33
type input "Goalie"
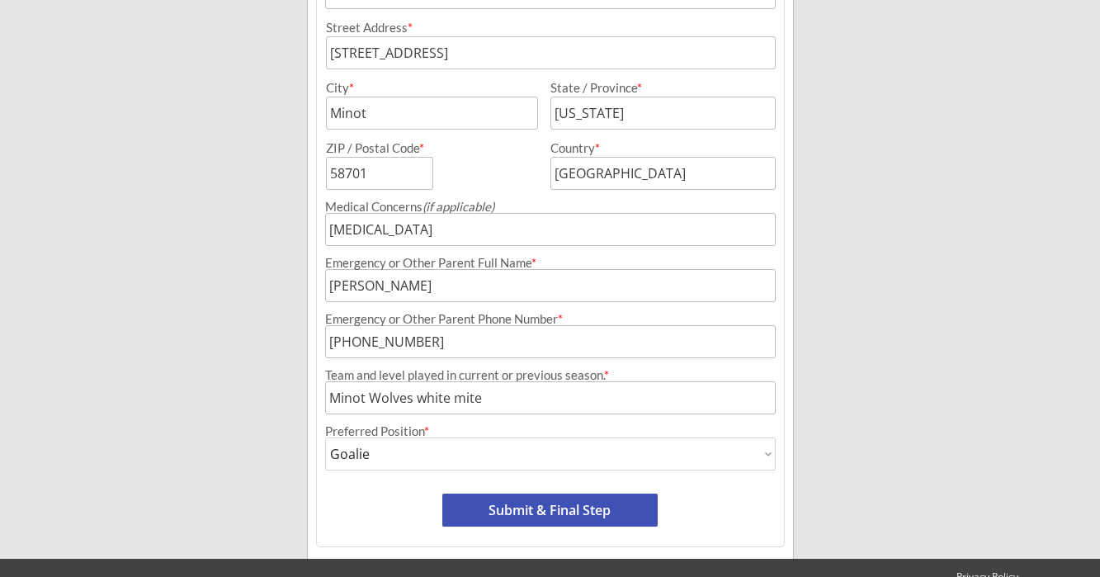
click at [892, 380] on div "[PERSON_NAME] Hockey Organizer Info 2 Registrations Forms 3 Waivers & Payment R…" at bounding box center [550, 32] width 1100 height 1163
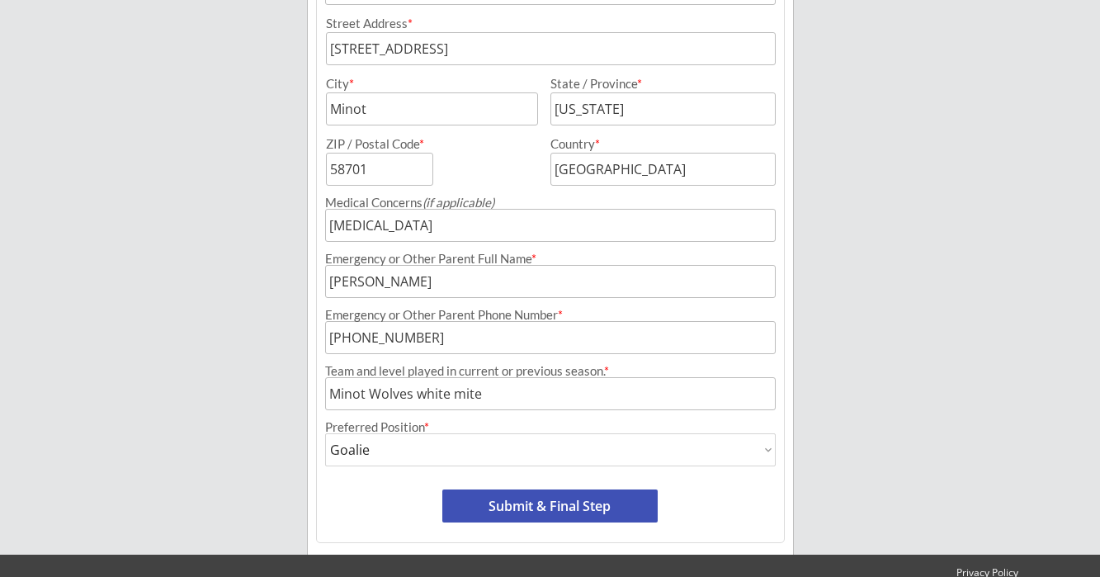
scroll to position [557, 0]
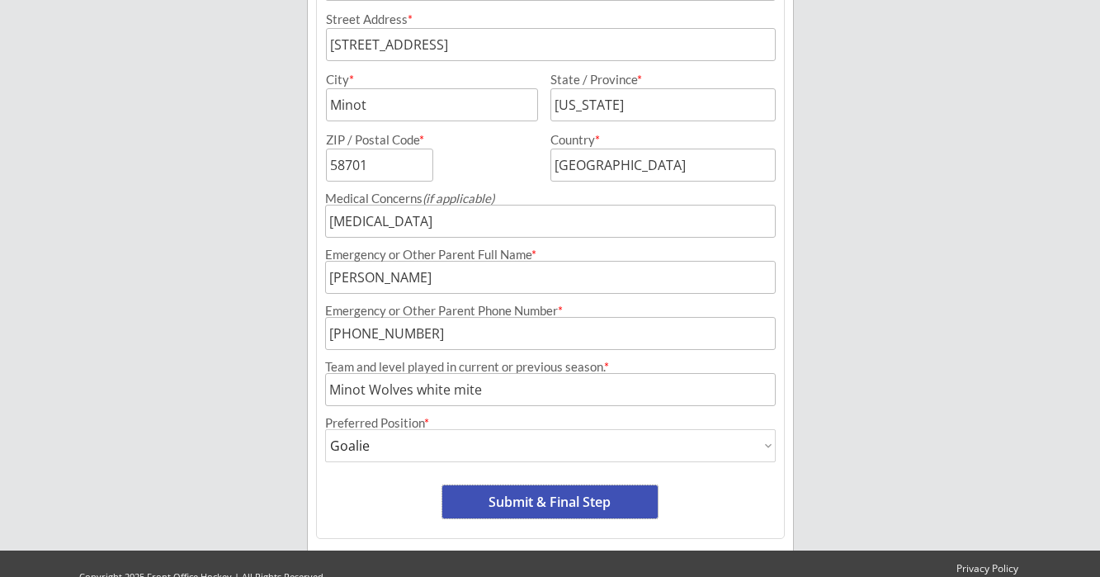
click at [536, 504] on button "Submit & Final Step" at bounding box center [549, 501] width 215 height 33
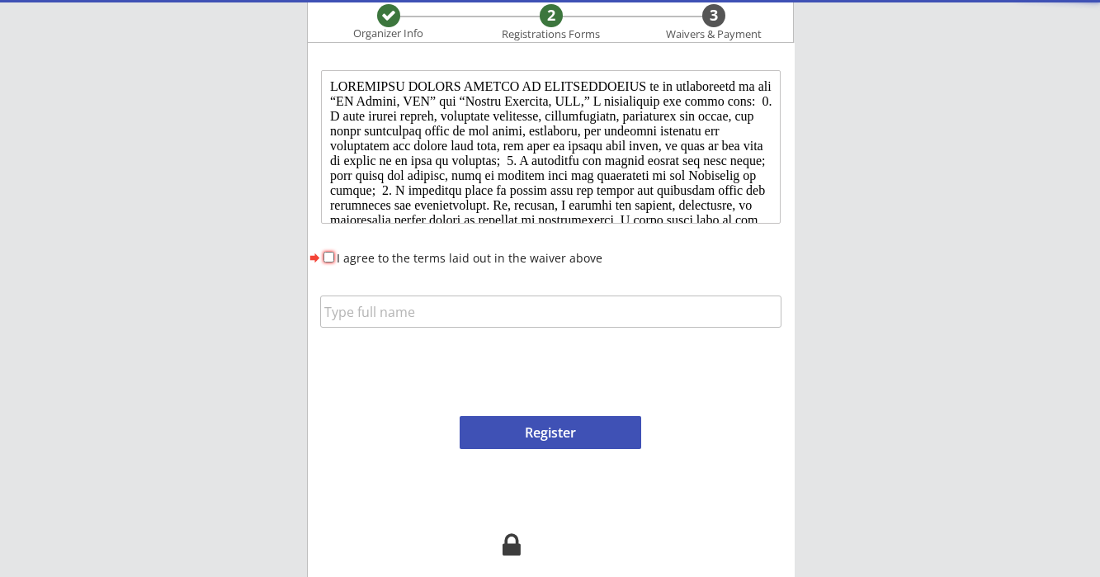
scroll to position [0, 0]
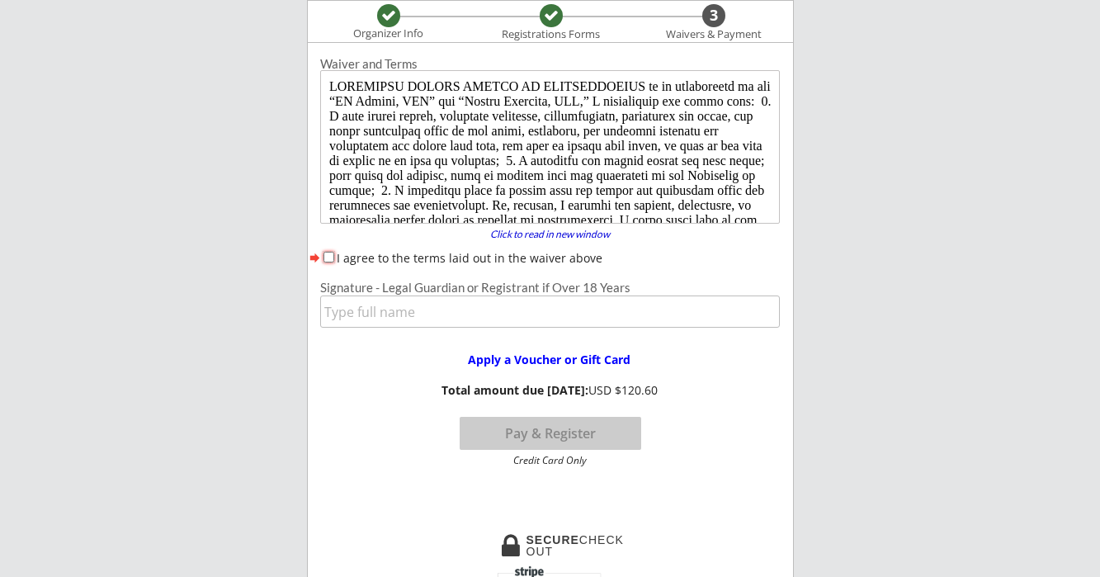
click at [329, 255] on input "I agree to the terms laid out in the waiver above" at bounding box center [328, 257] width 11 height 11
checkbox input "true"
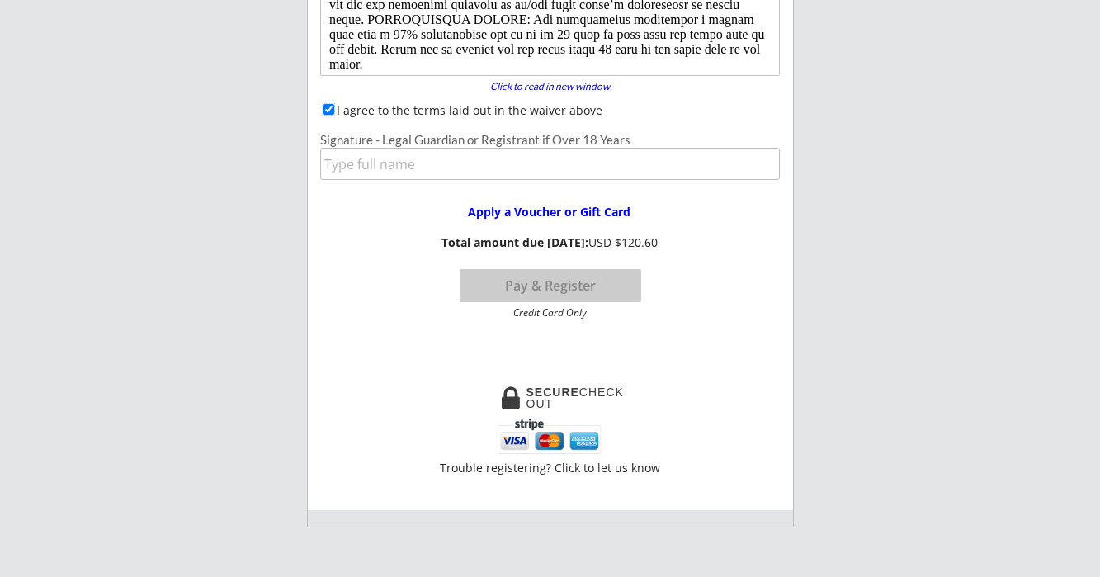
scroll to position [285, 0]
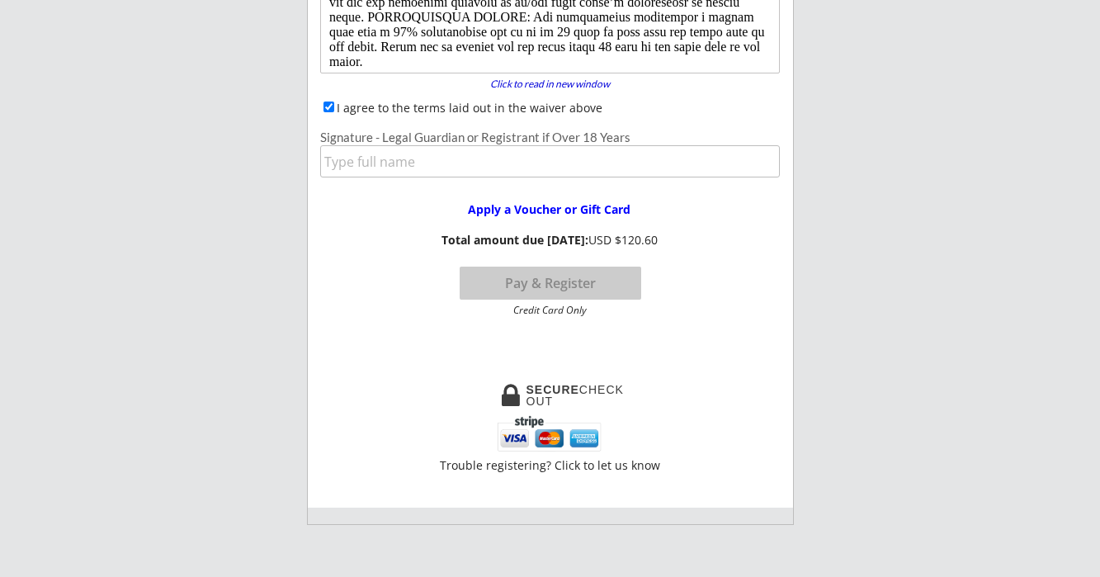
click at [567, 285] on button "Pay & Register" at bounding box center [549, 282] width 181 height 33
click at [421, 163] on input "input" at bounding box center [549, 161] width 459 height 32
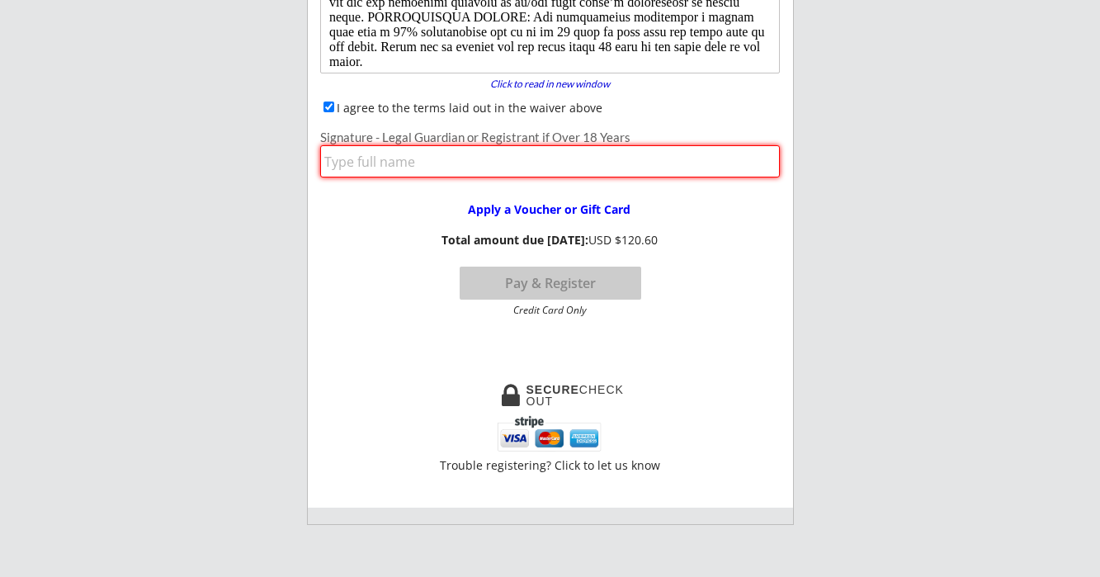
type input "[PERSON_NAME]"
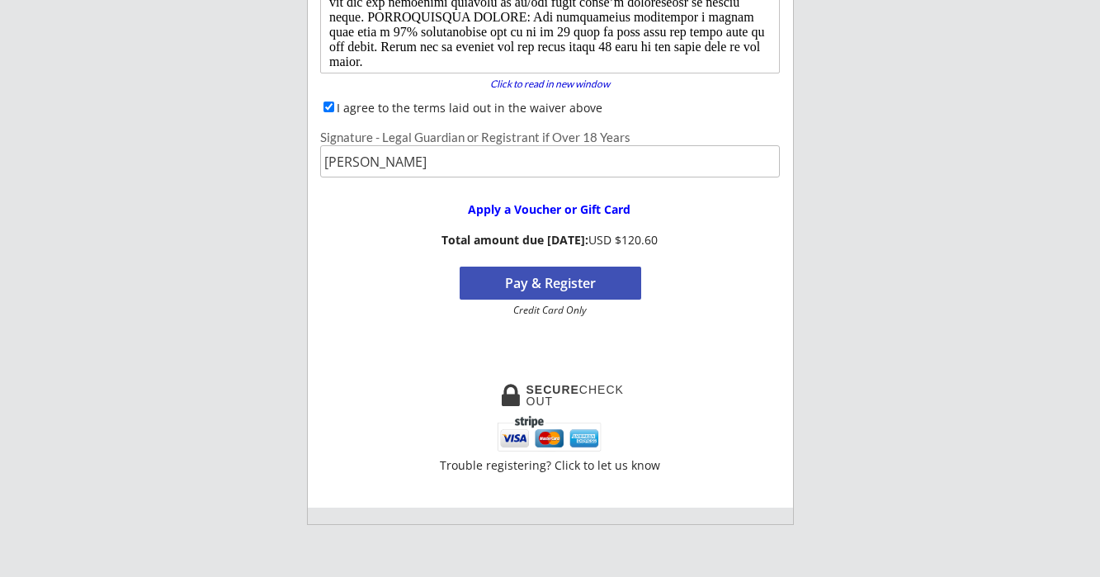
click at [539, 284] on button "Pay & Register" at bounding box center [549, 282] width 181 height 33
